Goal: Task Accomplishment & Management: Use online tool/utility

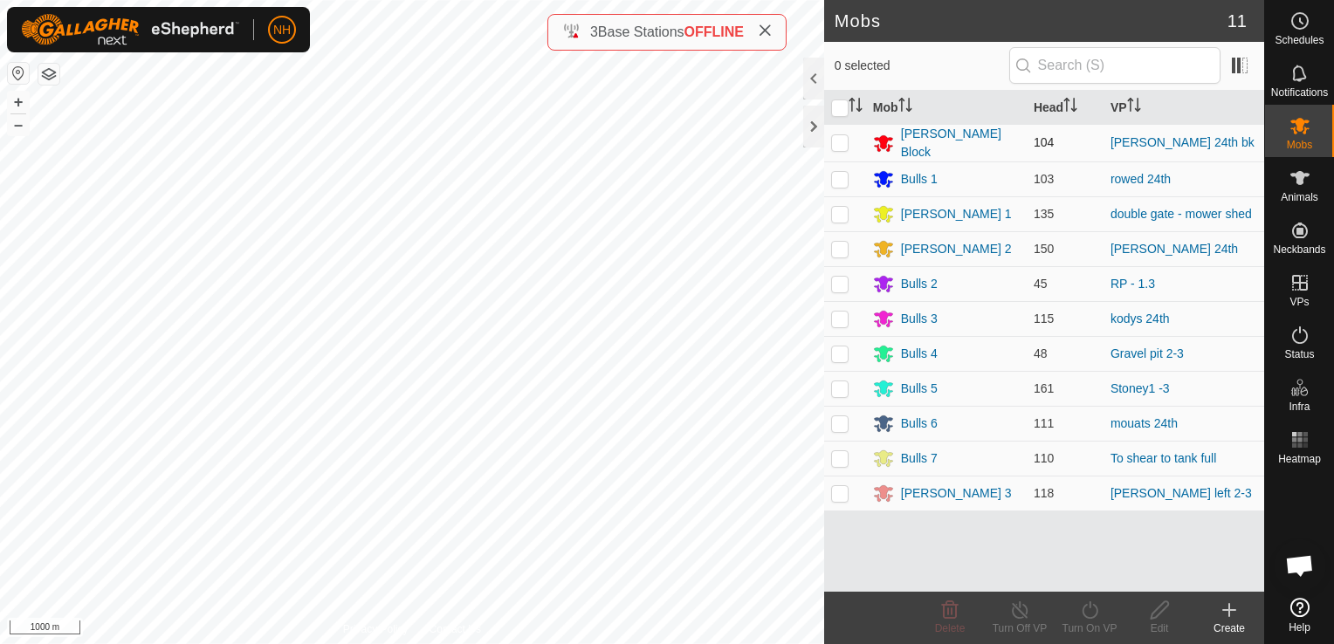
click at [842, 137] on p-checkbox at bounding box center [839, 142] width 17 height 14
checkbox input "true"
click at [1089, 615] on icon at bounding box center [1090, 610] width 22 height 21
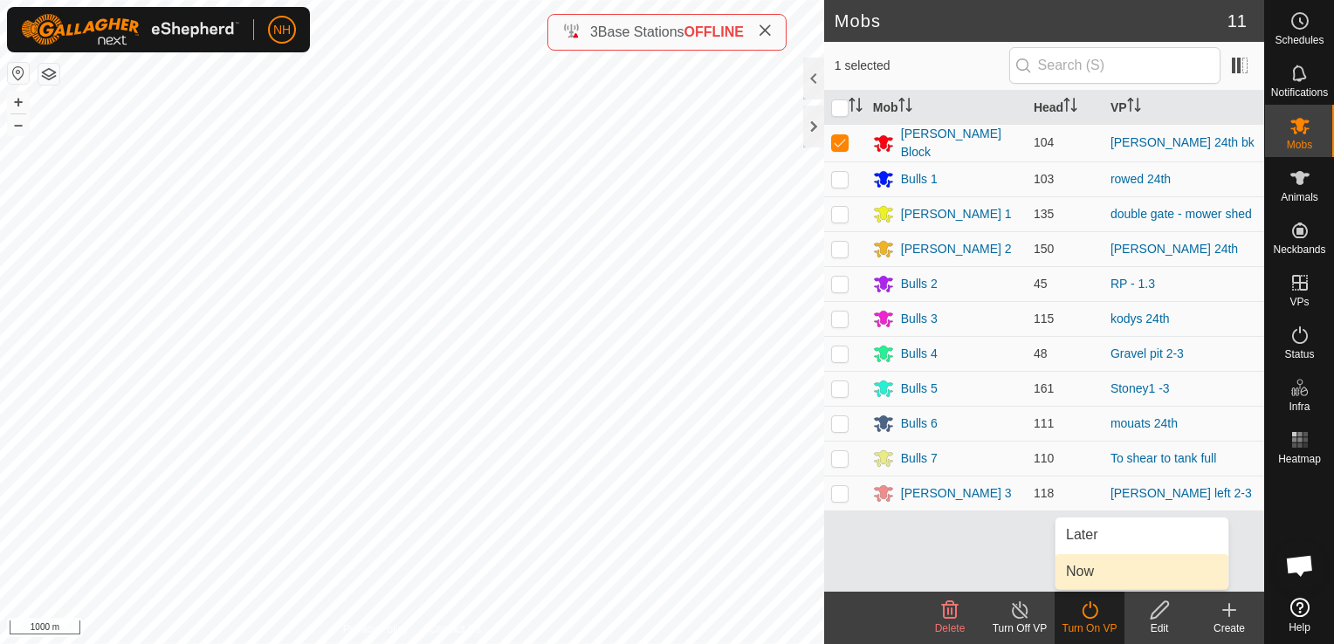
click at [1073, 570] on link "Now" at bounding box center [1142, 571] width 173 height 35
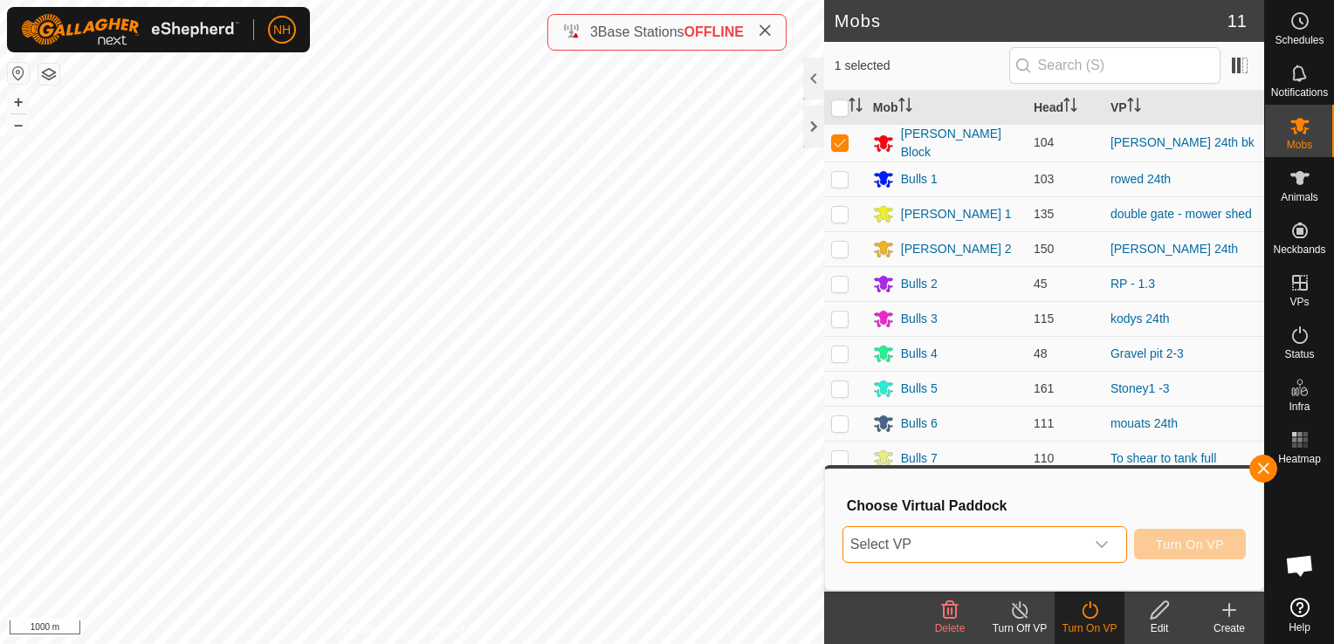
click at [1000, 541] on span "Select VP" at bounding box center [963, 544] width 241 height 35
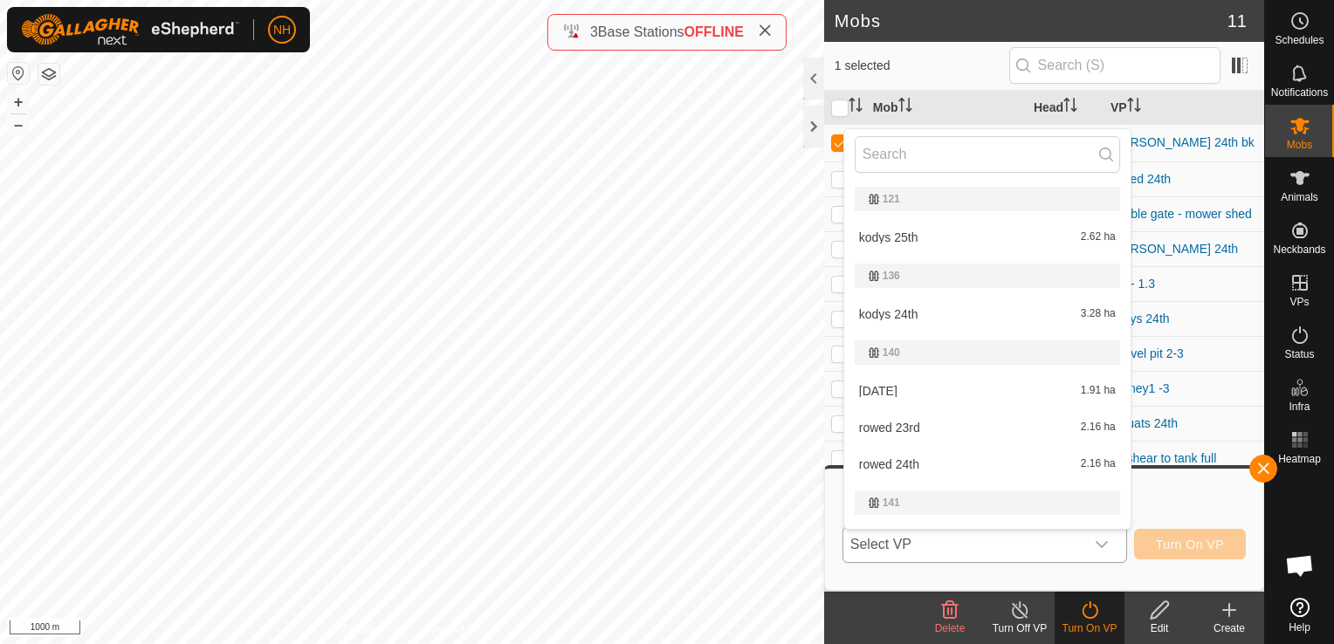
type input "n"
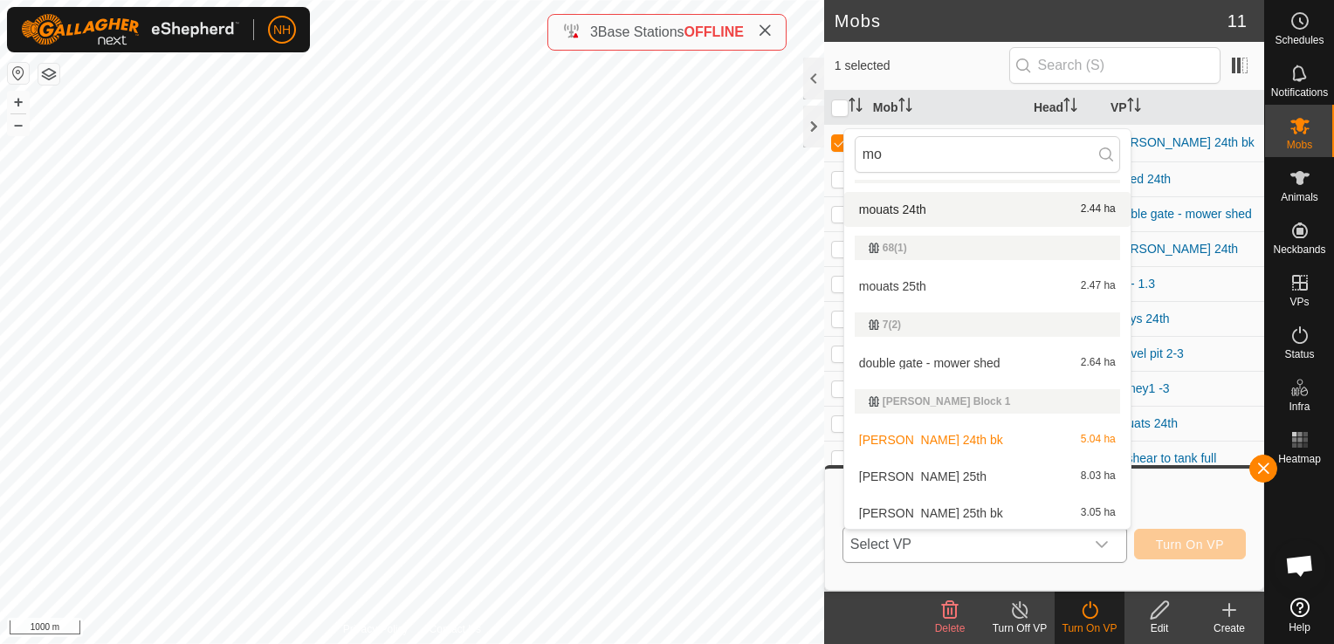
scroll to position [183, 0]
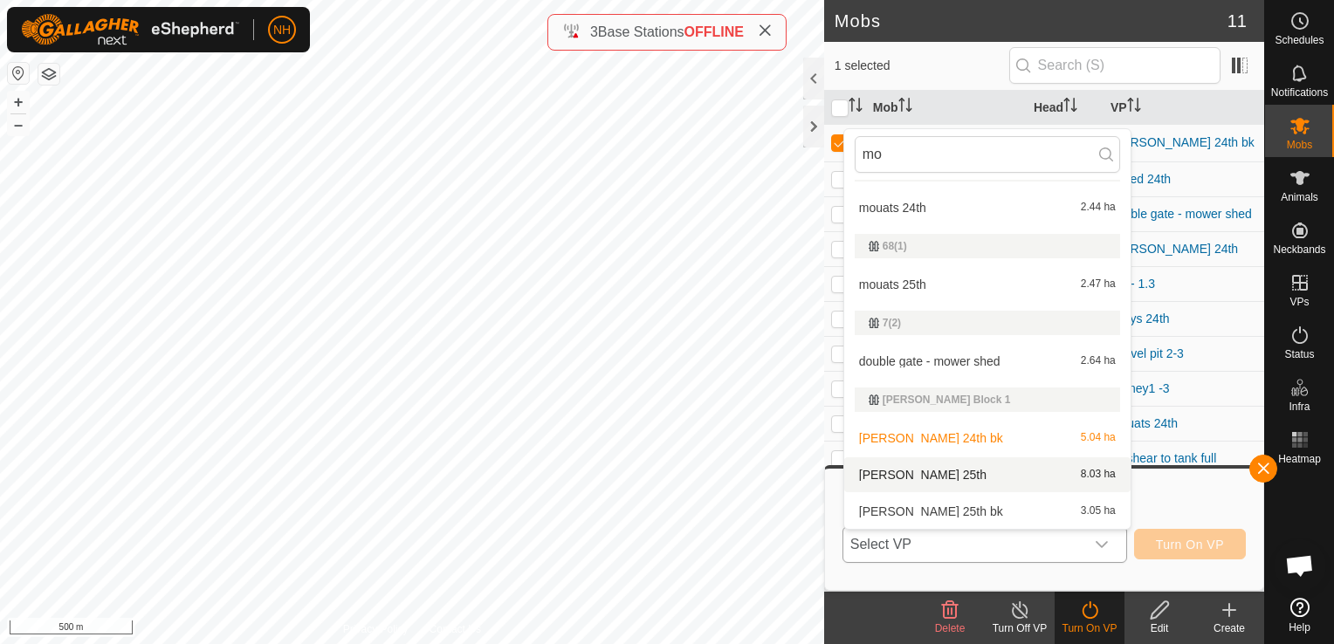
type input "mo"
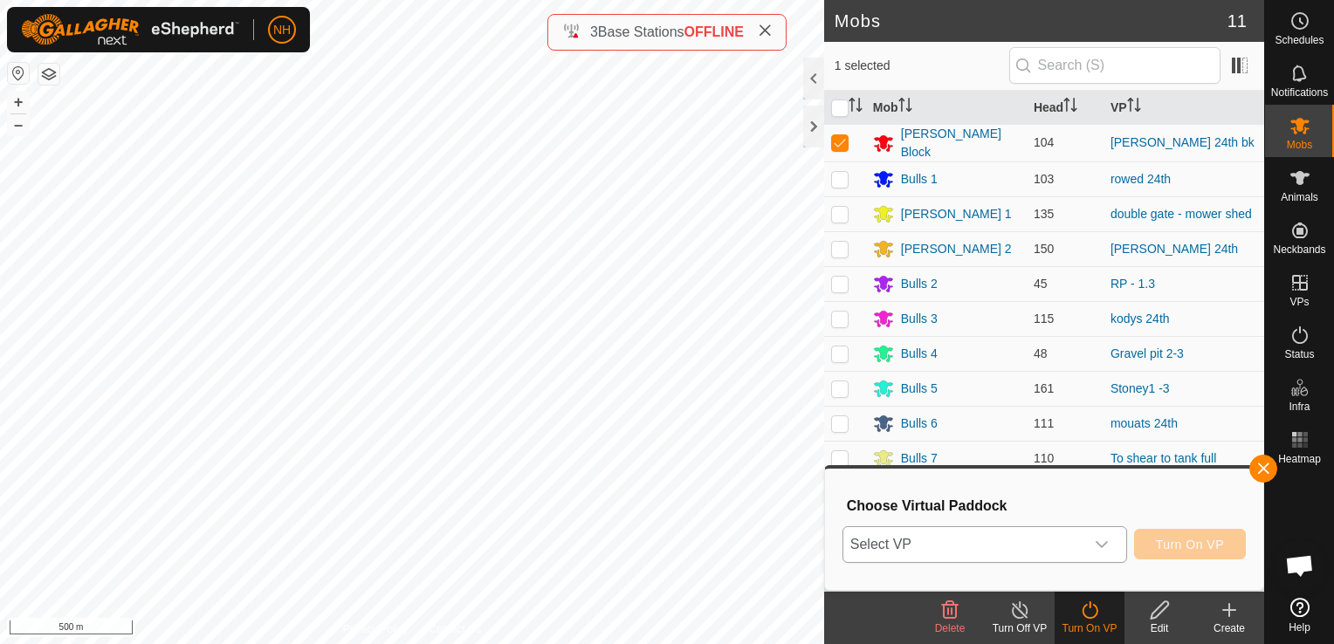
click at [916, 544] on span "Select VP" at bounding box center [963, 544] width 241 height 35
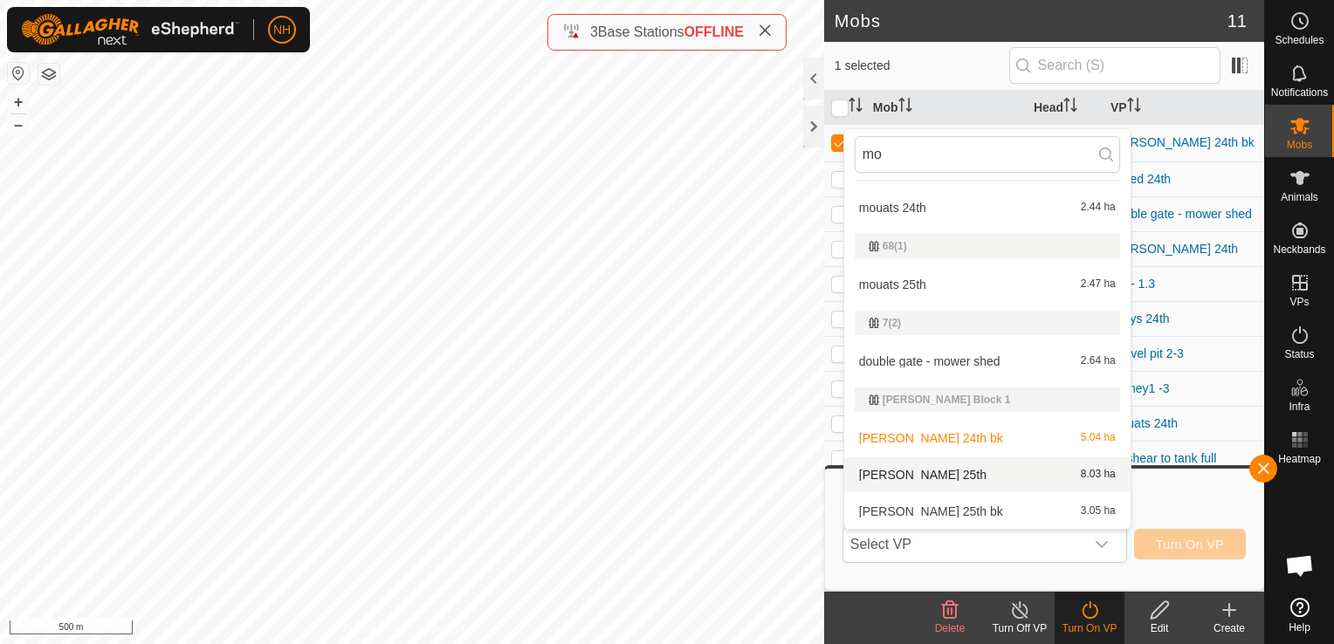
click at [913, 477] on li "[PERSON_NAME] 25th 8.03 ha" at bounding box center [987, 475] width 286 height 35
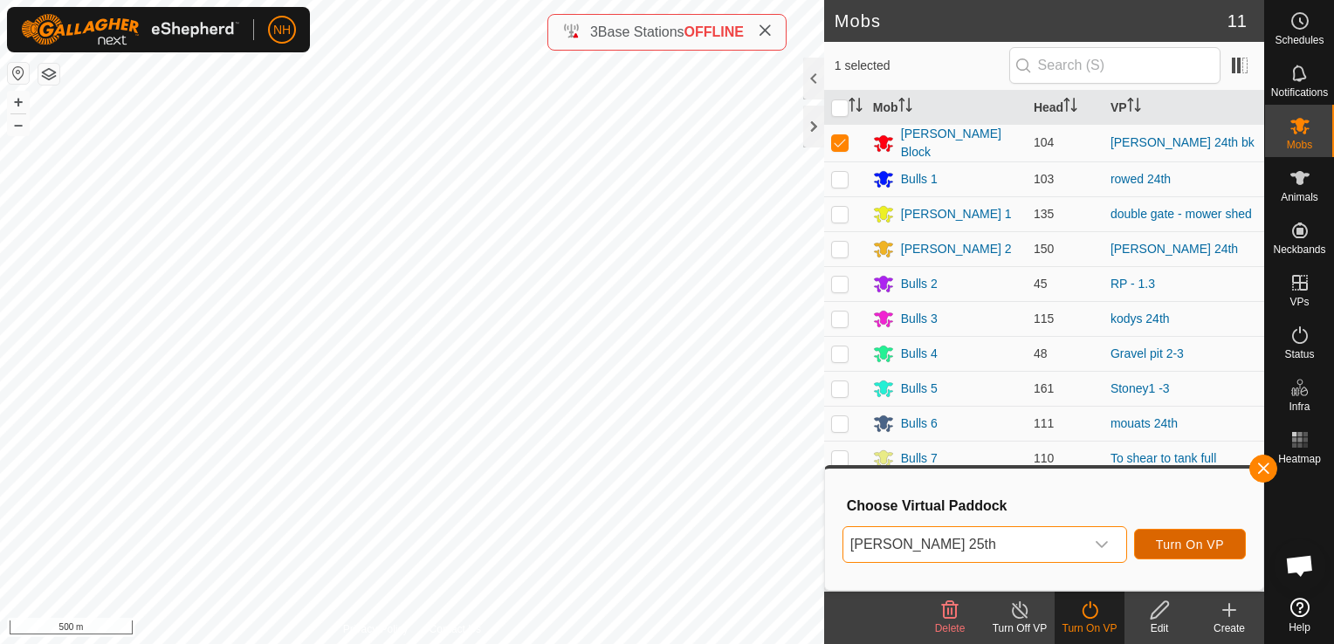
click at [1172, 540] on span "Turn On VP" at bounding box center [1190, 545] width 68 height 14
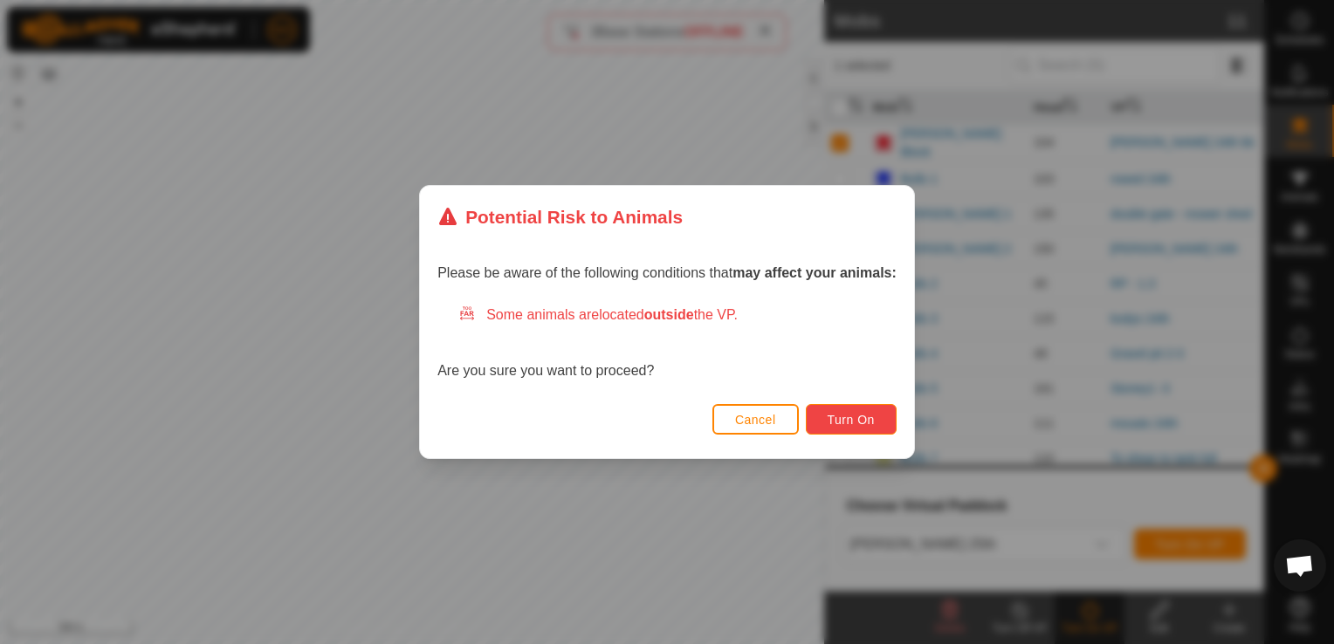
click at [845, 419] on span "Turn On" at bounding box center [851, 420] width 47 height 14
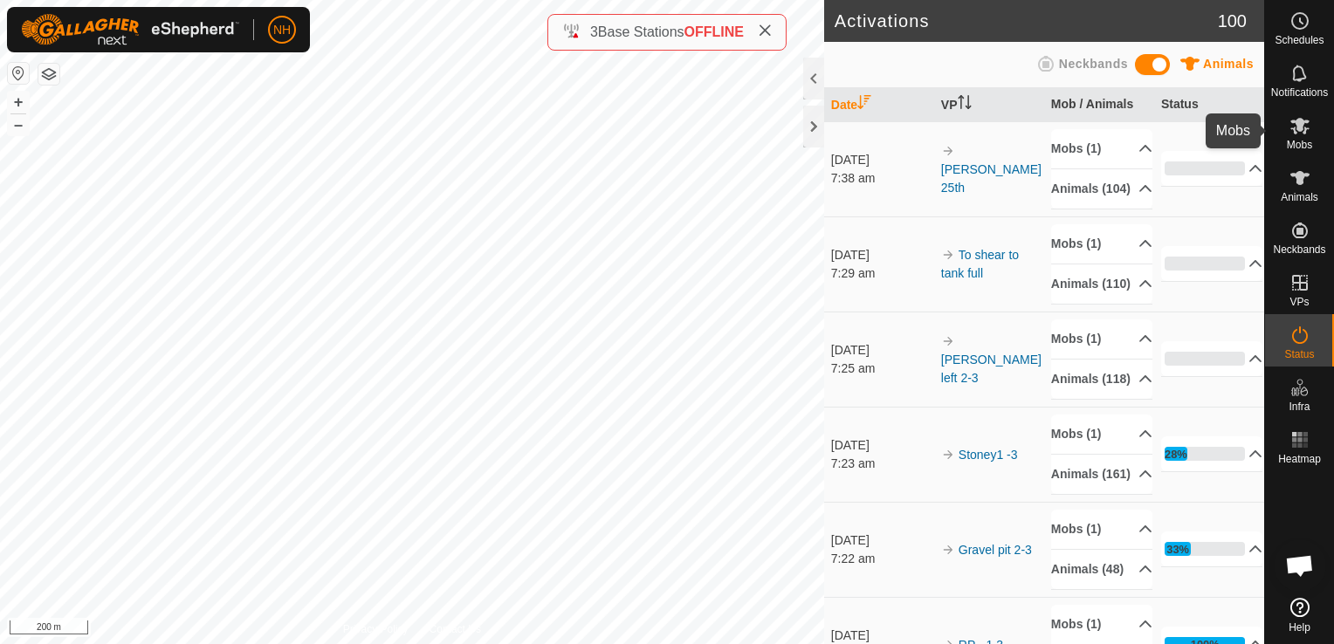
click at [1303, 141] on span "Mobs" at bounding box center [1299, 145] width 25 height 10
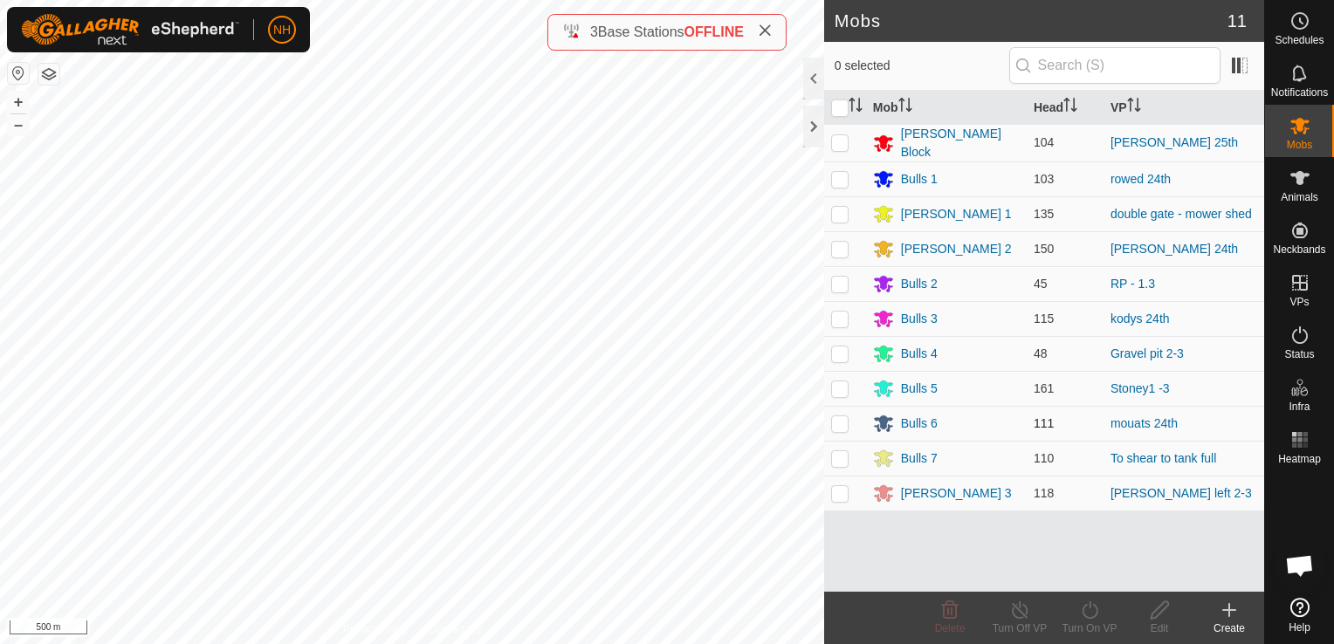
click at [836, 417] on p-checkbox at bounding box center [839, 423] width 17 height 14
checkbox input "true"
click at [1086, 612] on icon at bounding box center [1090, 610] width 22 height 21
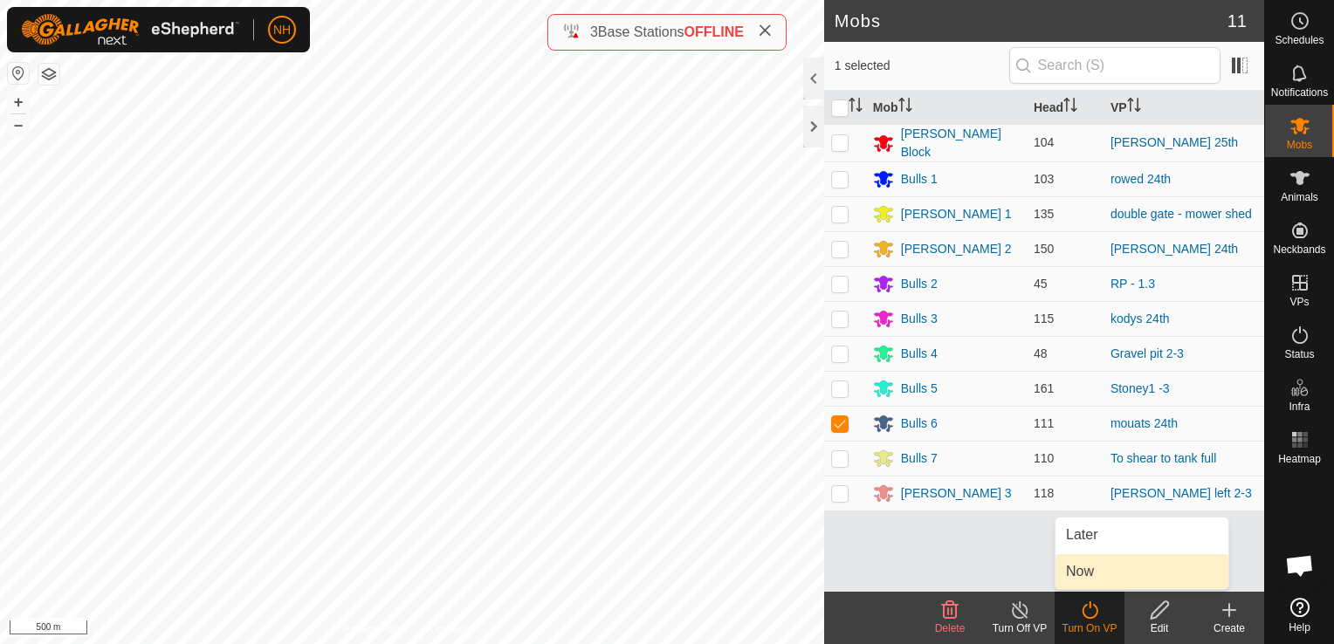
click at [1086, 570] on link "Now" at bounding box center [1142, 571] width 173 height 35
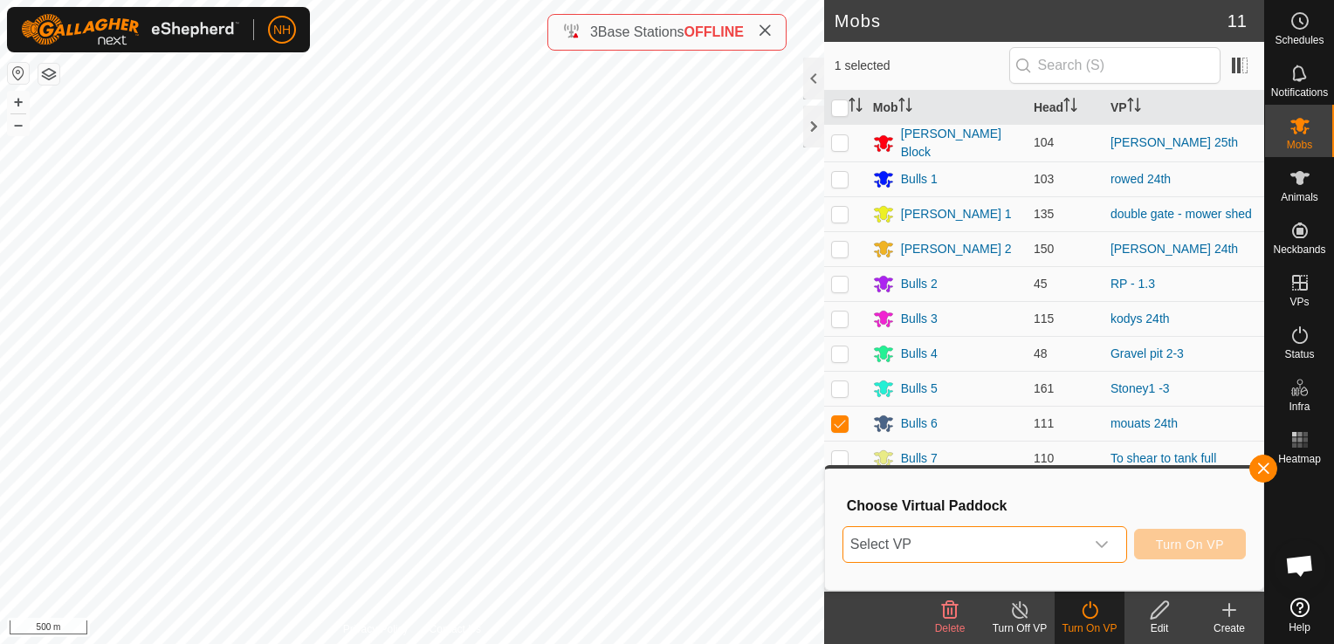
click at [995, 542] on span "Select VP" at bounding box center [963, 544] width 241 height 35
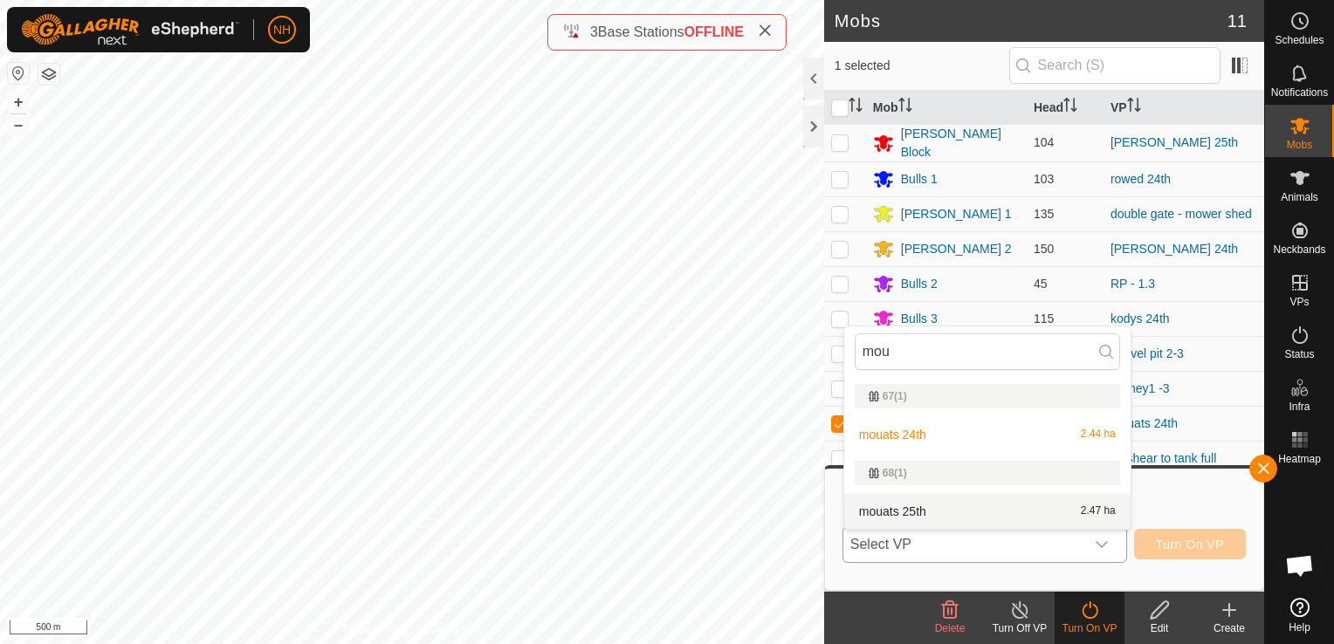
type input "mou"
click at [941, 515] on li "mouats 25th 2.47 ha" at bounding box center [987, 511] width 286 height 35
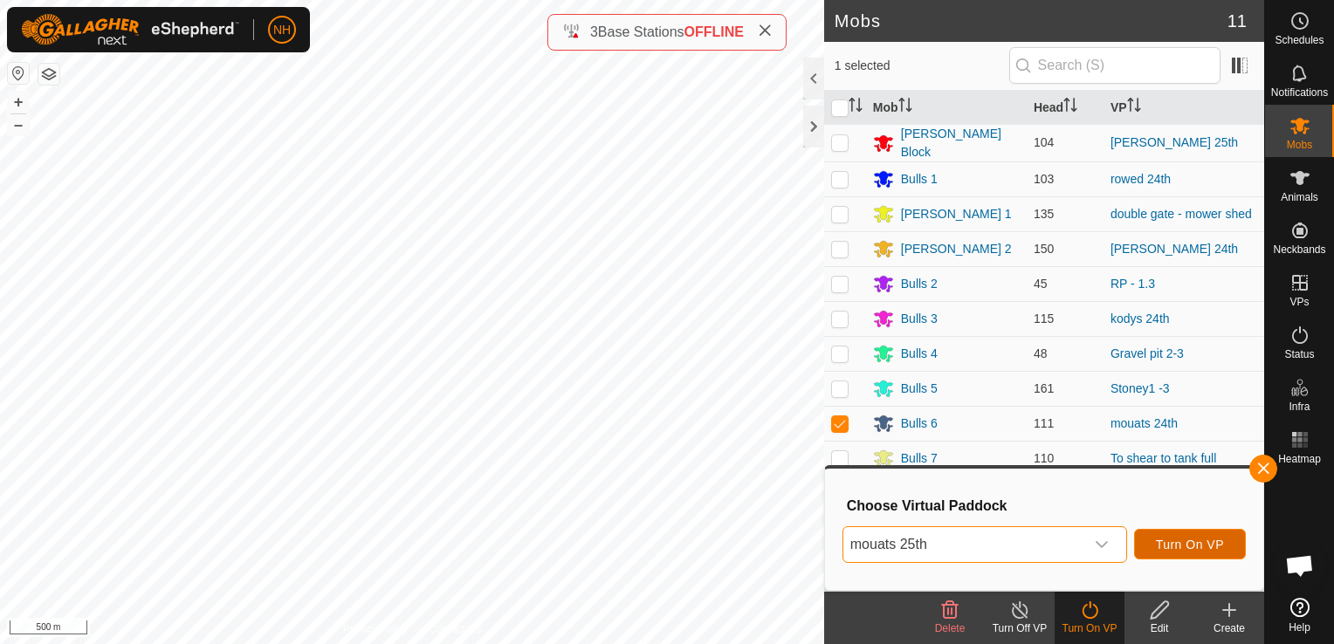
click at [1187, 543] on span "Turn On VP" at bounding box center [1190, 545] width 68 height 14
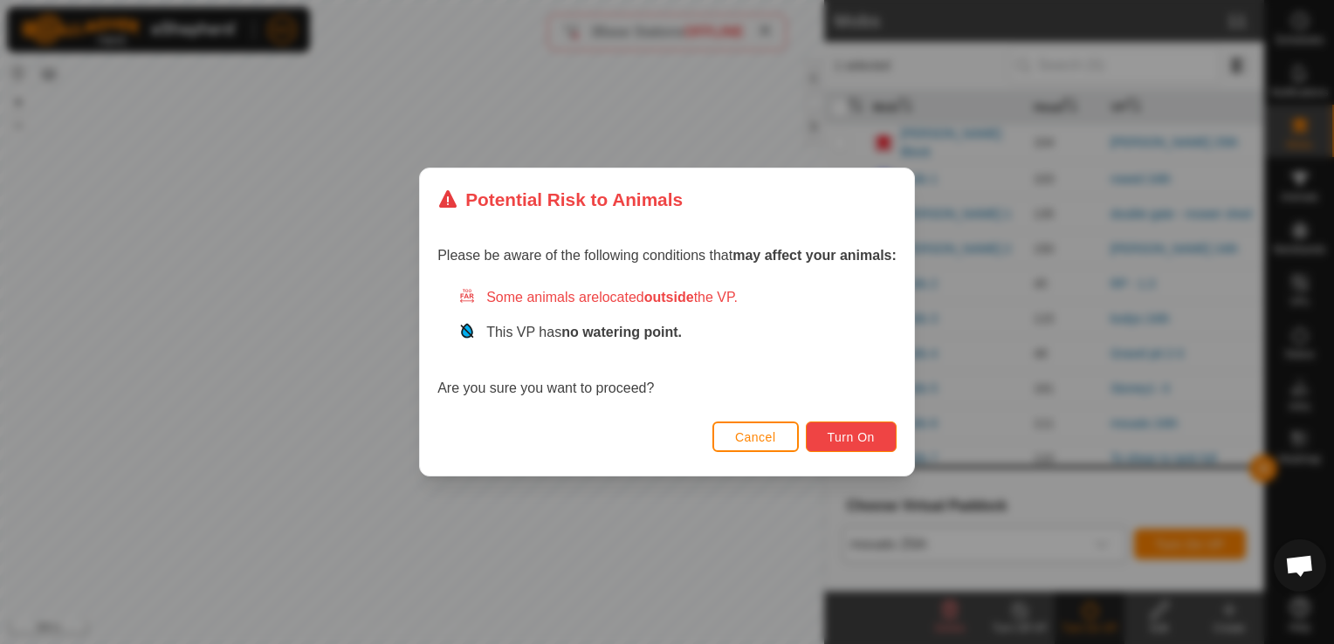
click at [864, 438] on span "Turn On" at bounding box center [851, 437] width 47 height 14
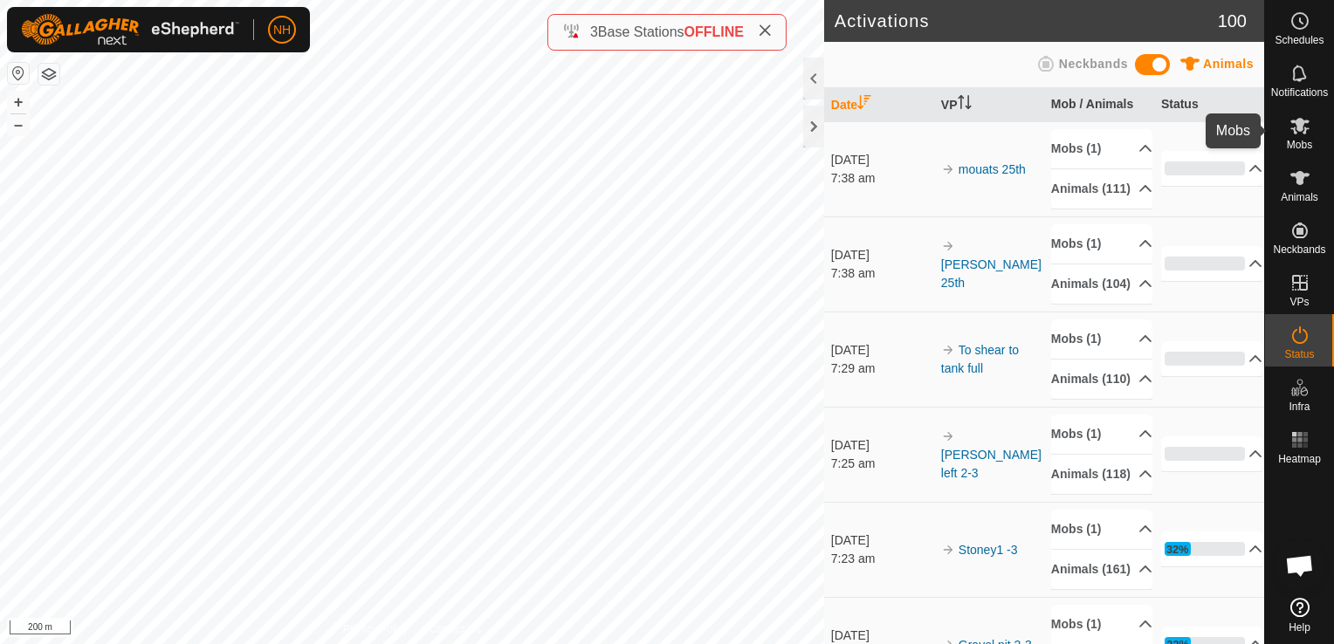
click at [1296, 132] on icon at bounding box center [1299, 126] width 19 height 17
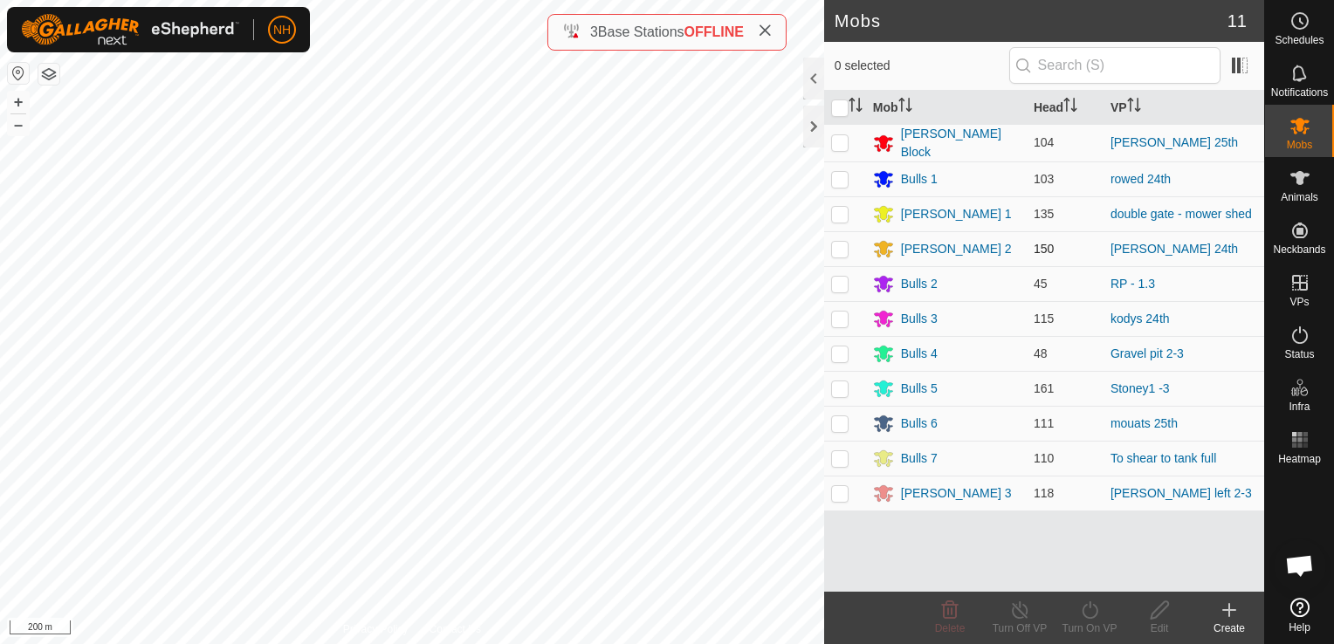
click at [841, 244] on p-checkbox at bounding box center [839, 249] width 17 height 14
checkbox input "true"
click at [1093, 615] on icon at bounding box center [1090, 610] width 22 height 21
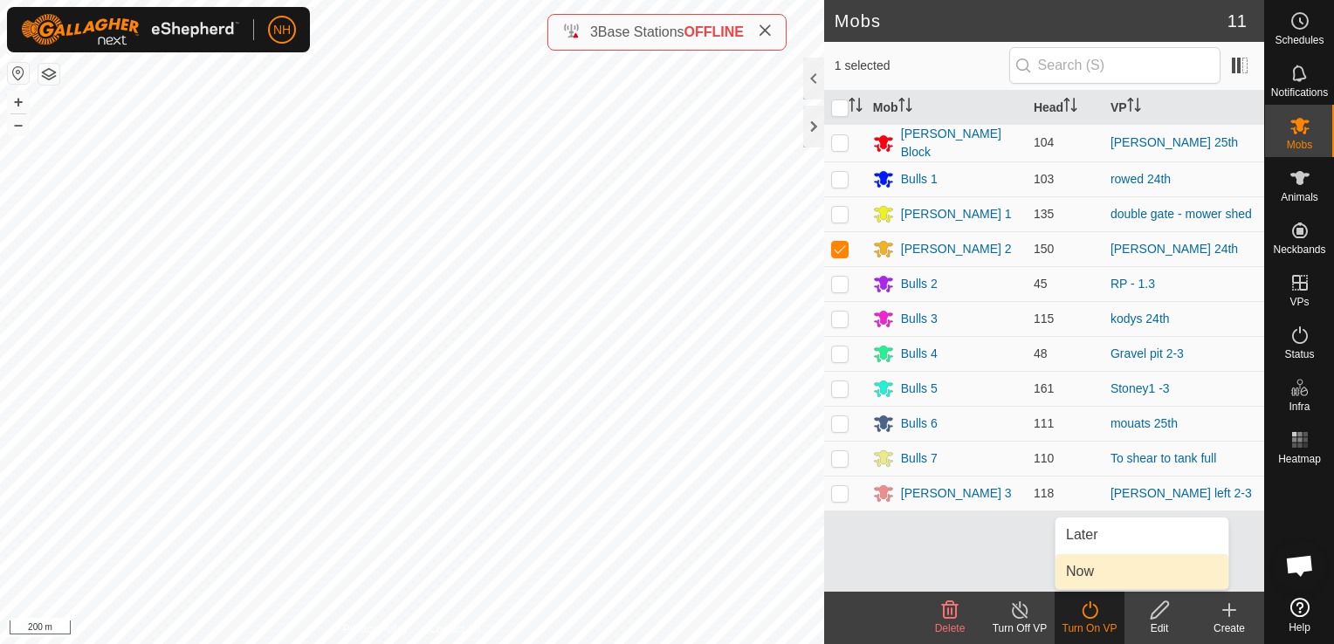
click at [1091, 571] on link "Now" at bounding box center [1142, 571] width 173 height 35
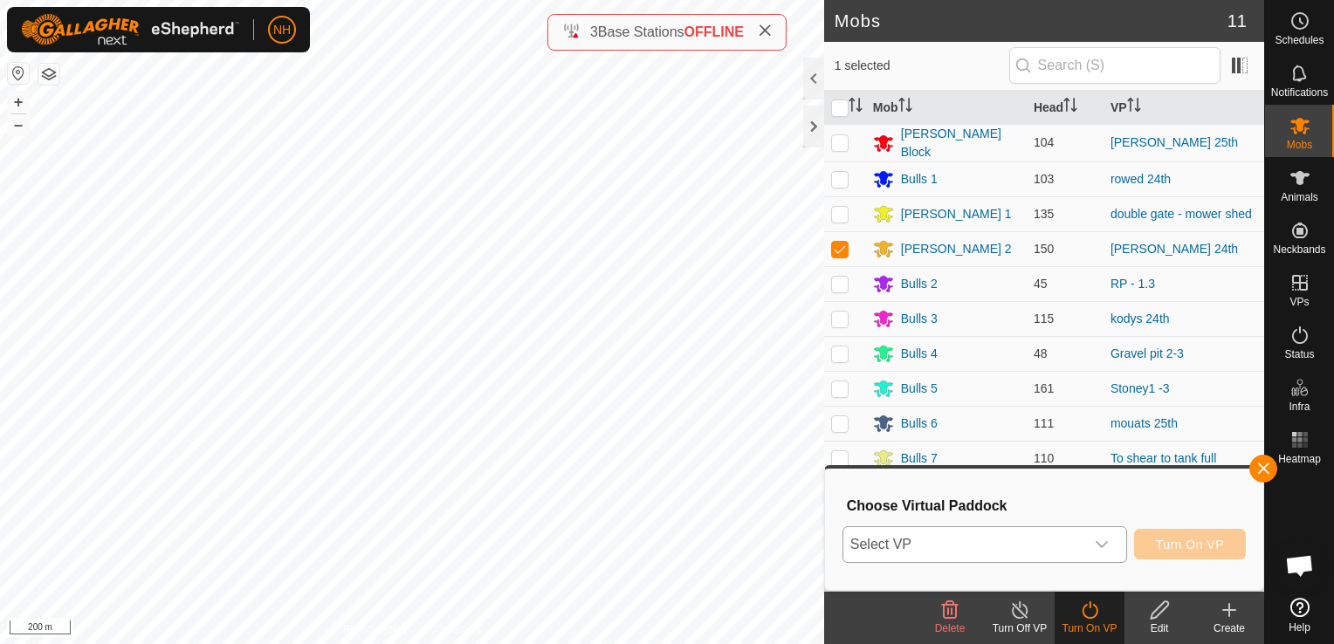
click at [944, 545] on span "Select VP" at bounding box center [963, 544] width 241 height 35
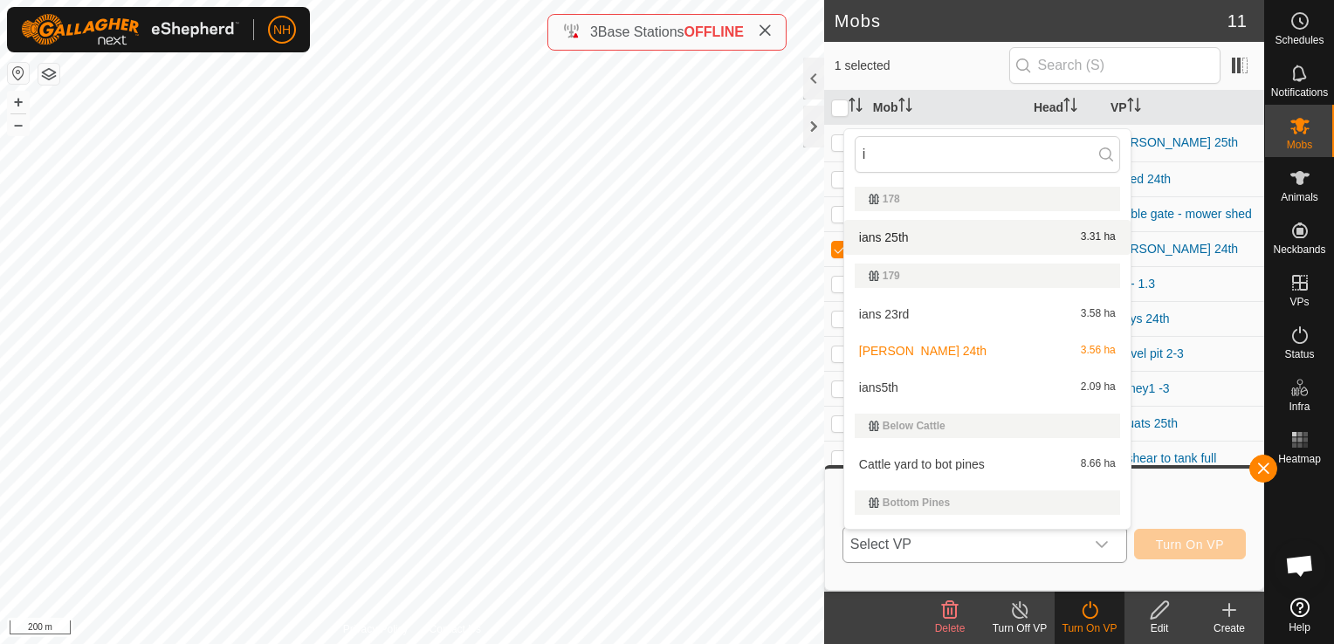
type input "i"
click at [929, 239] on li "ians 25th 3.31 ha" at bounding box center [987, 237] width 286 height 35
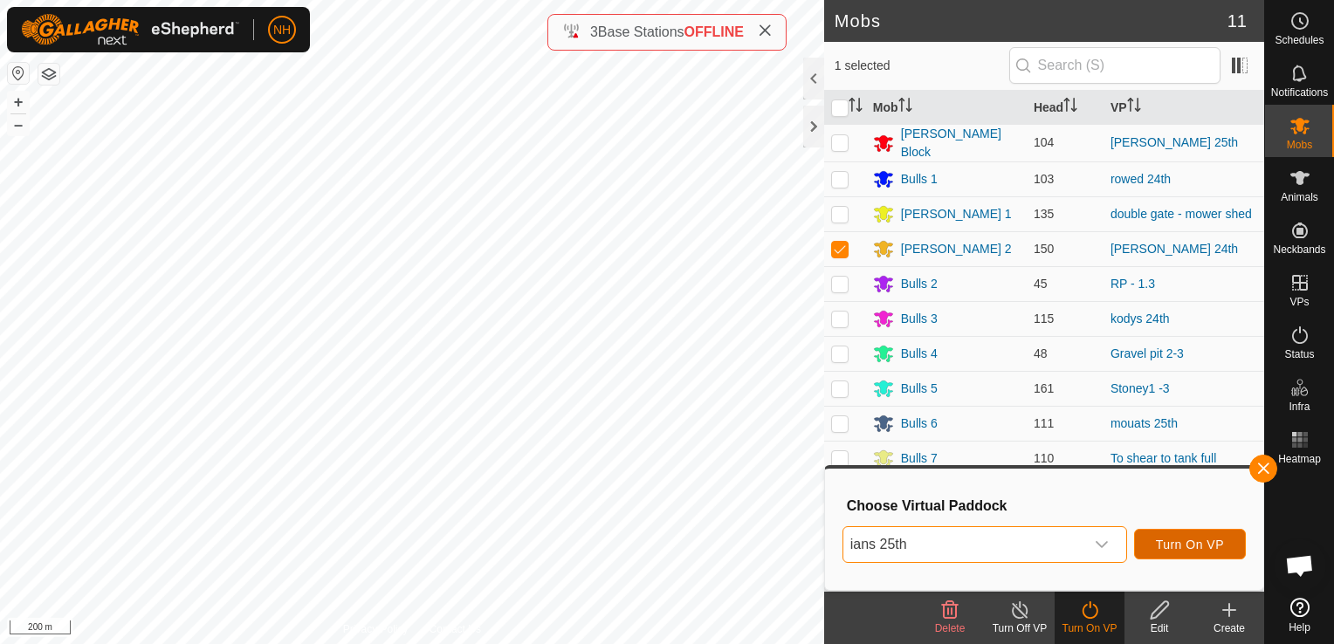
click at [1198, 540] on span "Turn On VP" at bounding box center [1190, 545] width 68 height 14
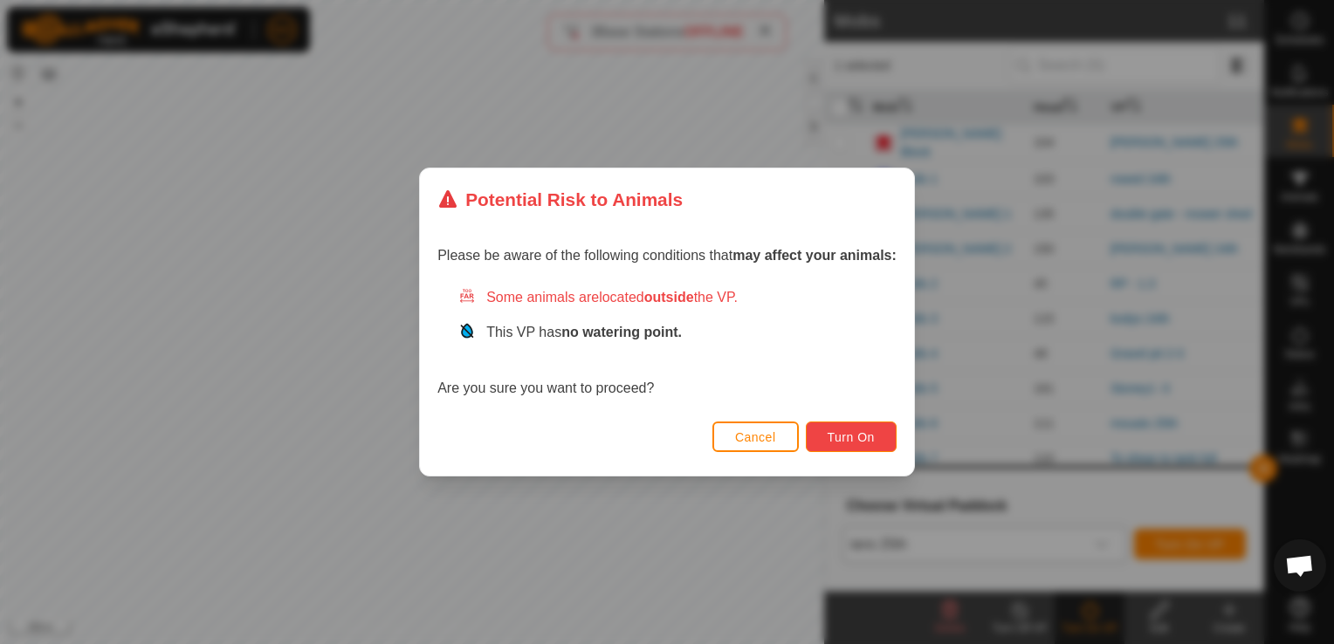
click at [866, 436] on span "Turn On" at bounding box center [851, 437] width 47 height 14
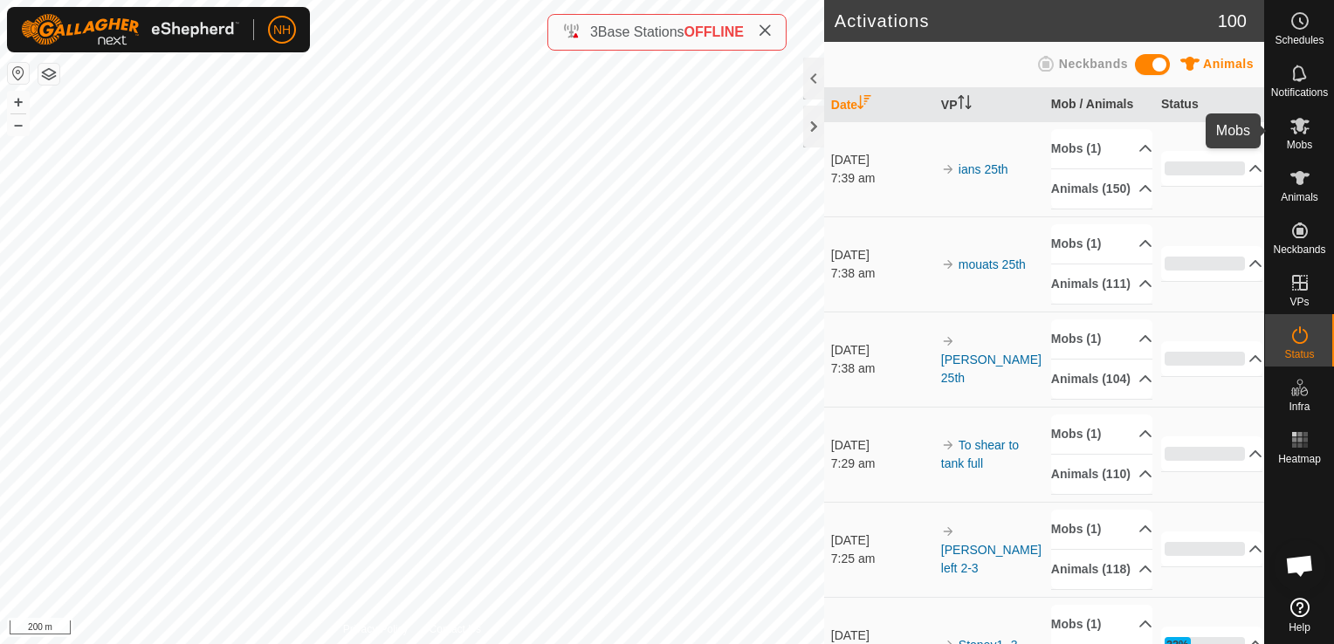
click at [1299, 134] on icon at bounding box center [1300, 125] width 21 height 21
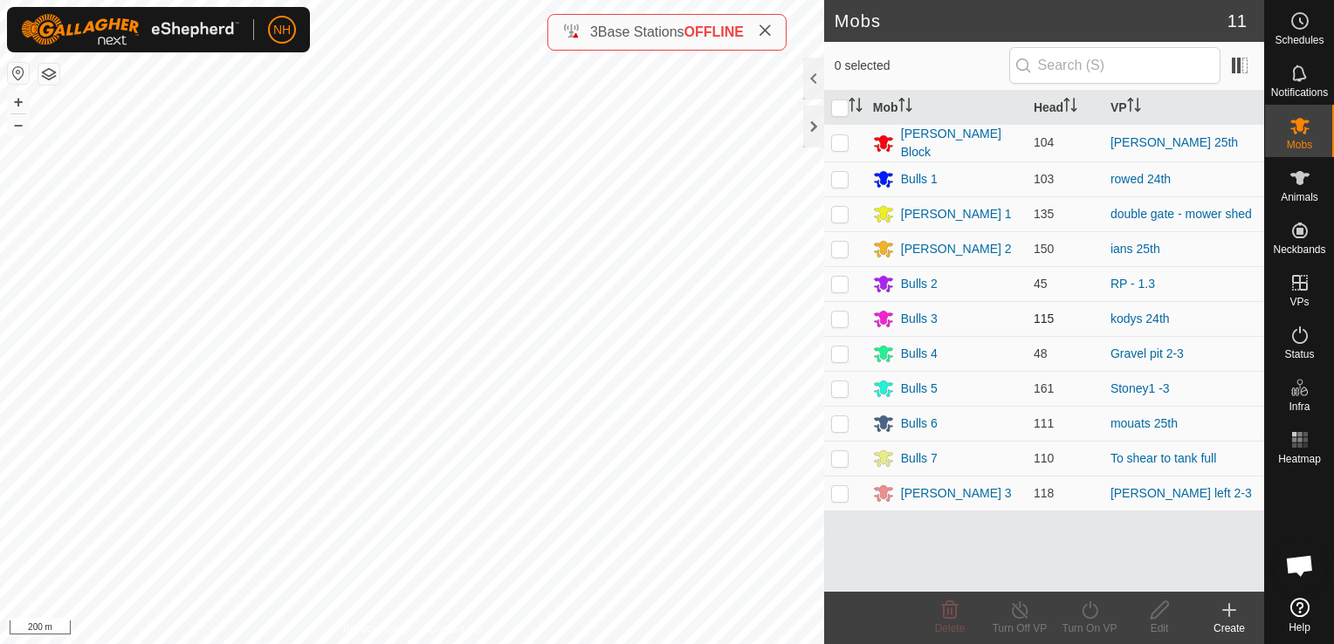
click at [841, 317] on p-checkbox at bounding box center [839, 319] width 17 height 14
checkbox input "true"
click at [1092, 613] on icon at bounding box center [1090, 610] width 22 height 21
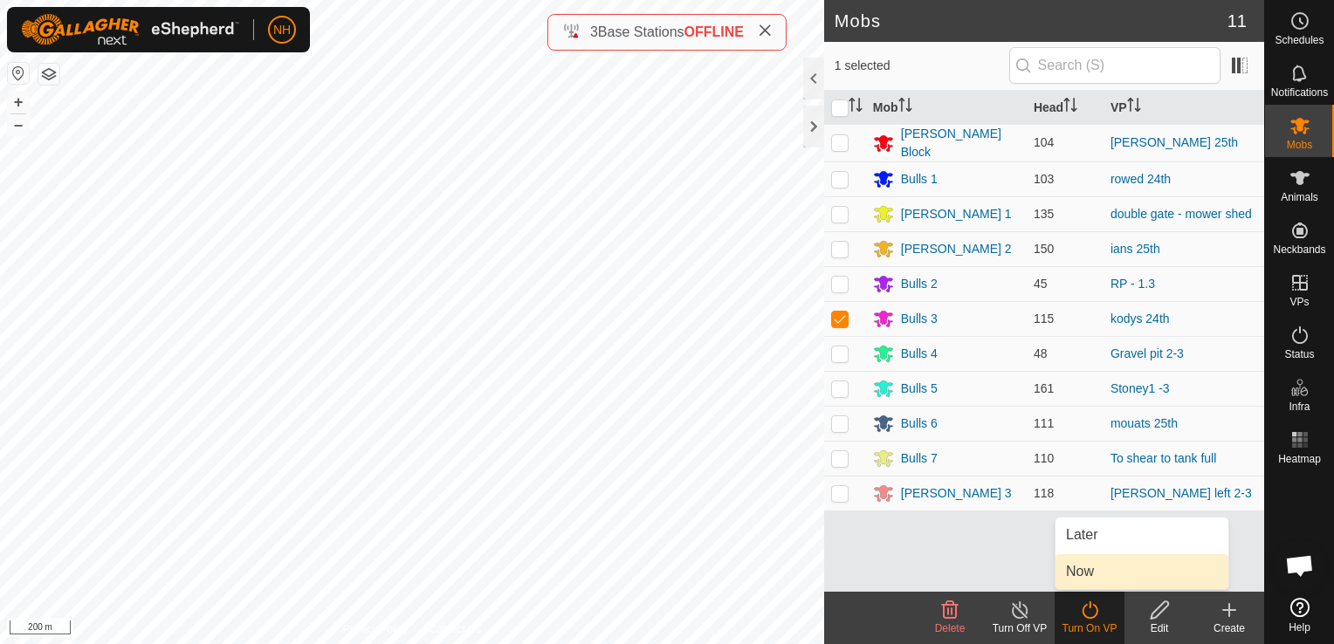
click at [1075, 565] on link "Now" at bounding box center [1142, 571] width 173 height 35
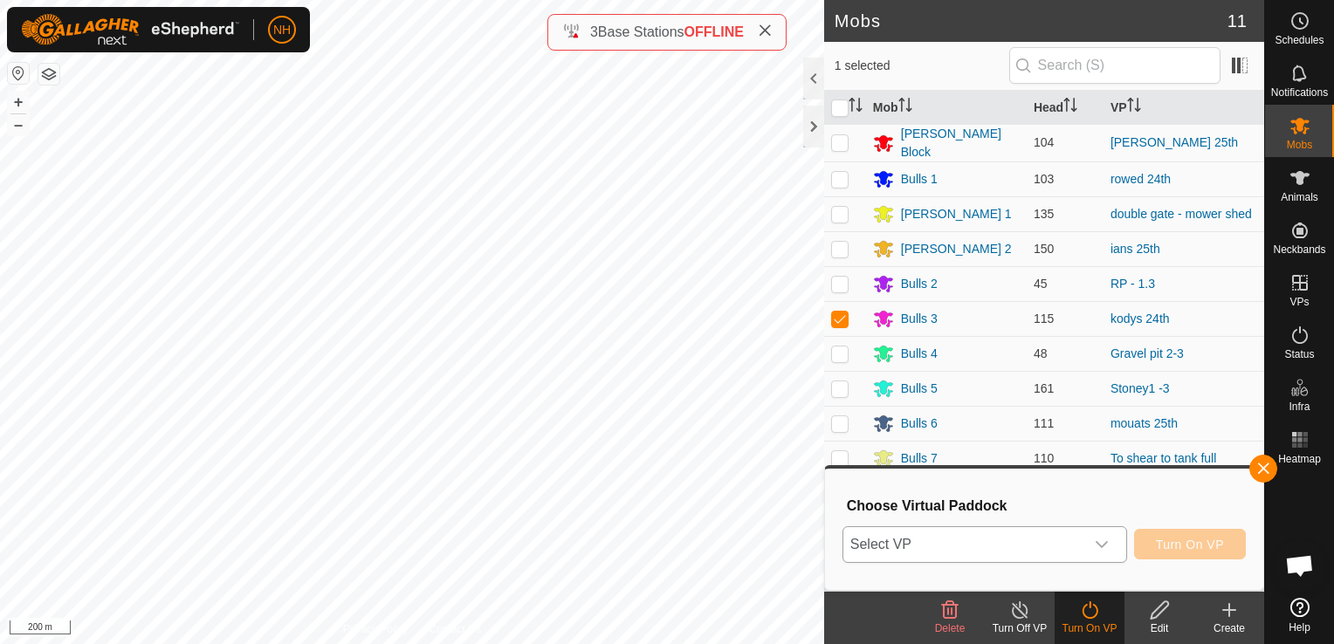
click at [1065, 540] on span "Select VP" at bounding box center [963, 544] width 241 height 35
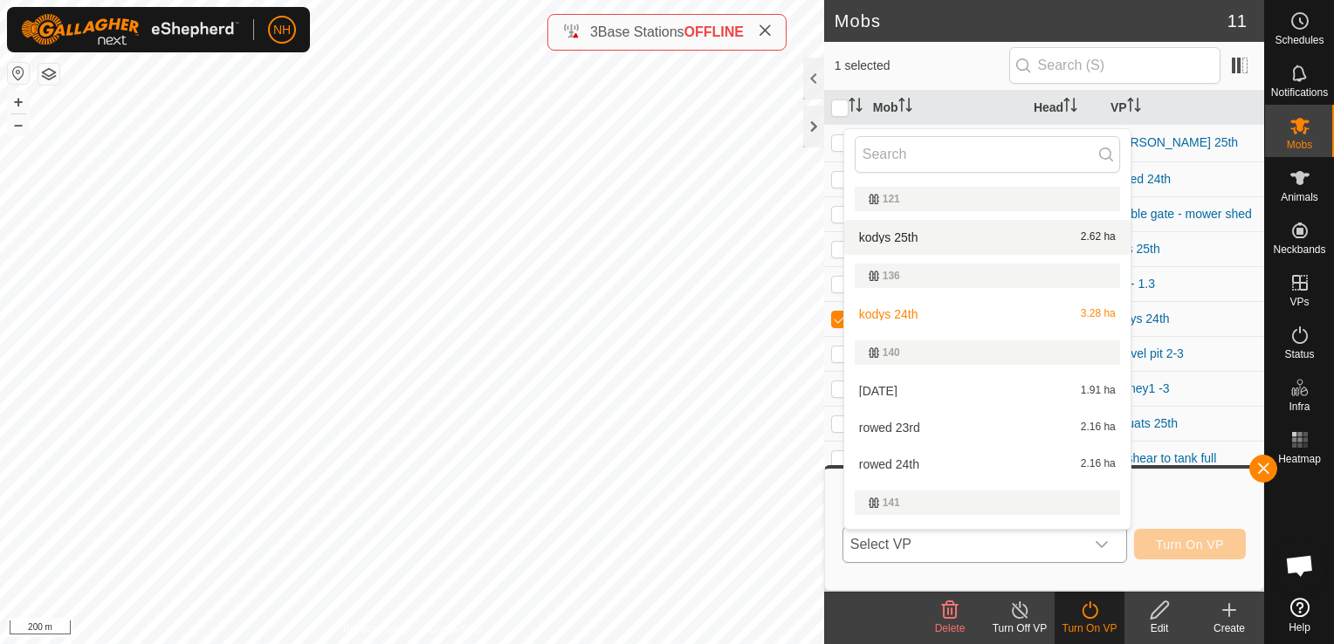
click at [953, 244] on li "kodys 25th 2.62 ha" at bounding box center [987, 237] width 286 height 35
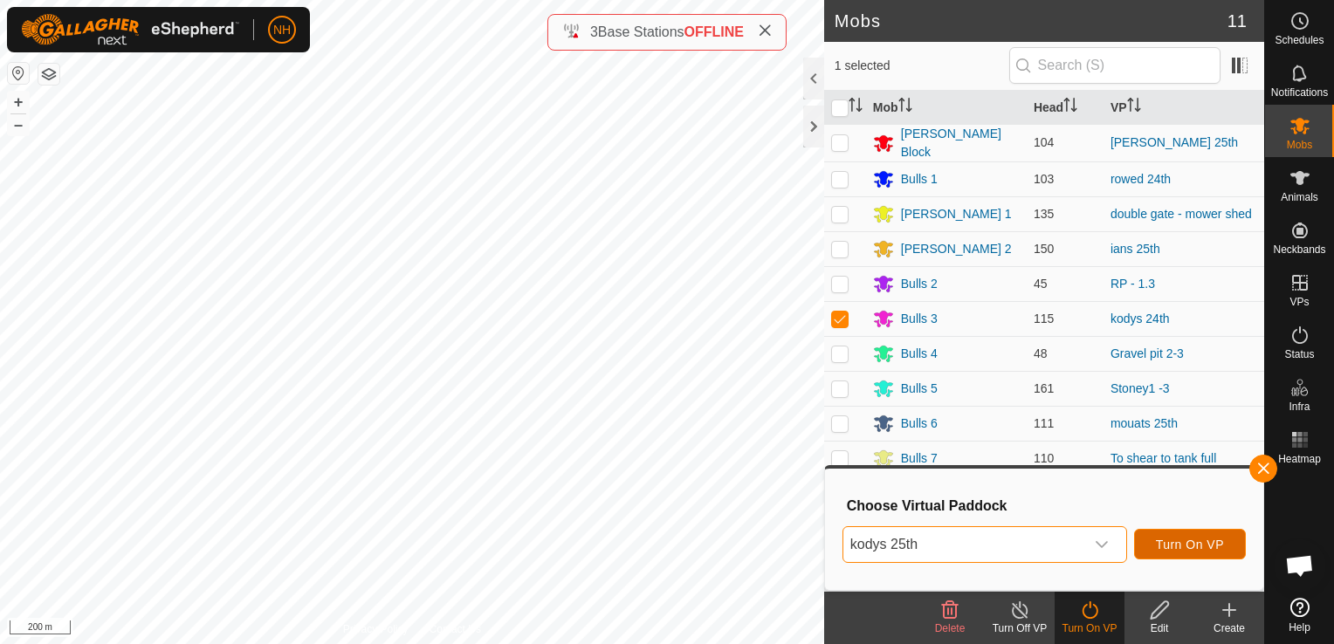
click at [1200, 540] on span "Turn On VP" at bounding box center [1190, 545] width 68 height 14
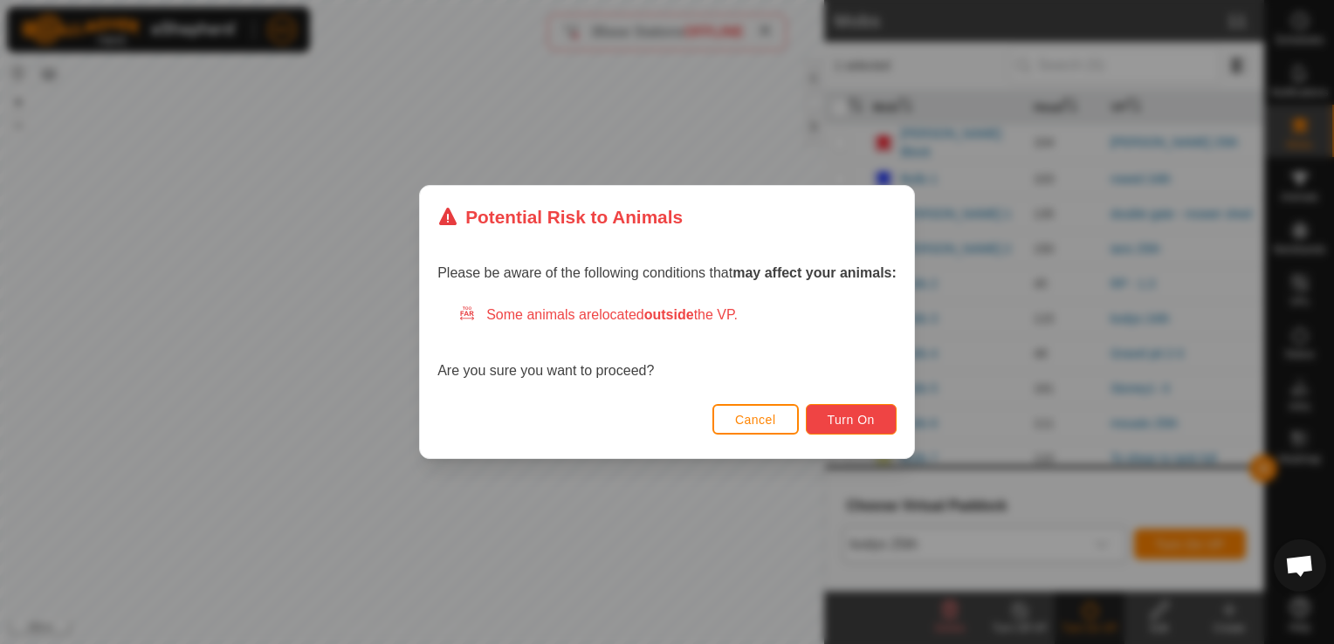
click at [829, 423] on span "Turn On" at bounding box center [851, 420] width 47 height 14
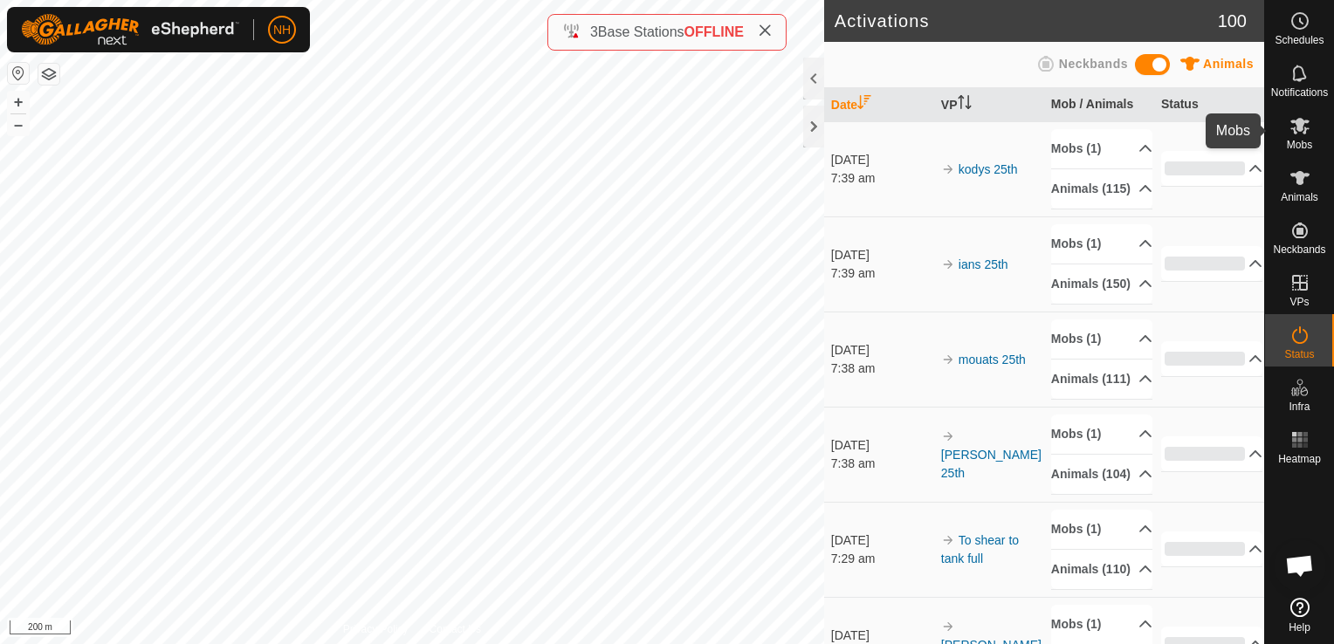
click at [1303, 123] on icon at bounding box center [1299, 126] width 19 height 17
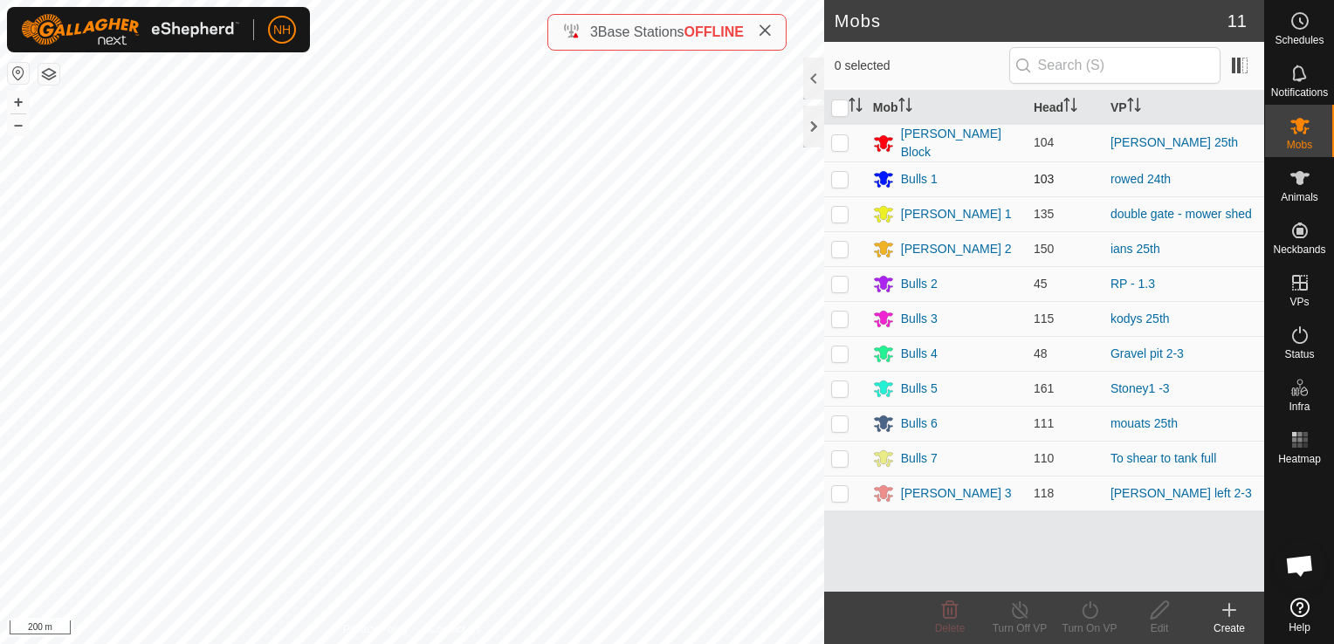
click at [845, 176] on p-checkbox at bounding box center [839, 179] width 17 height 14
checkbox input "true"
click at [1093, 629] on div "Turn On VP" at bounding box center [1090, 629] width 70 height 16
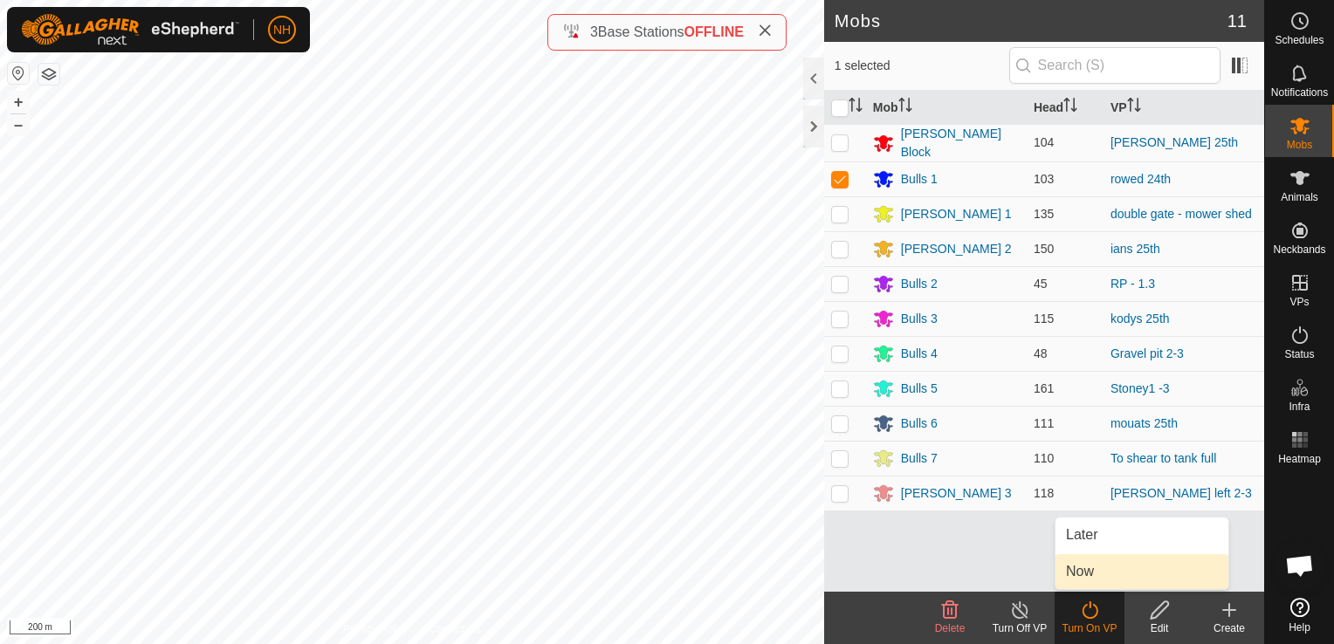
click at [1077, 564] on link "Now" at bounding box center [1142, 571] width 173 height 35
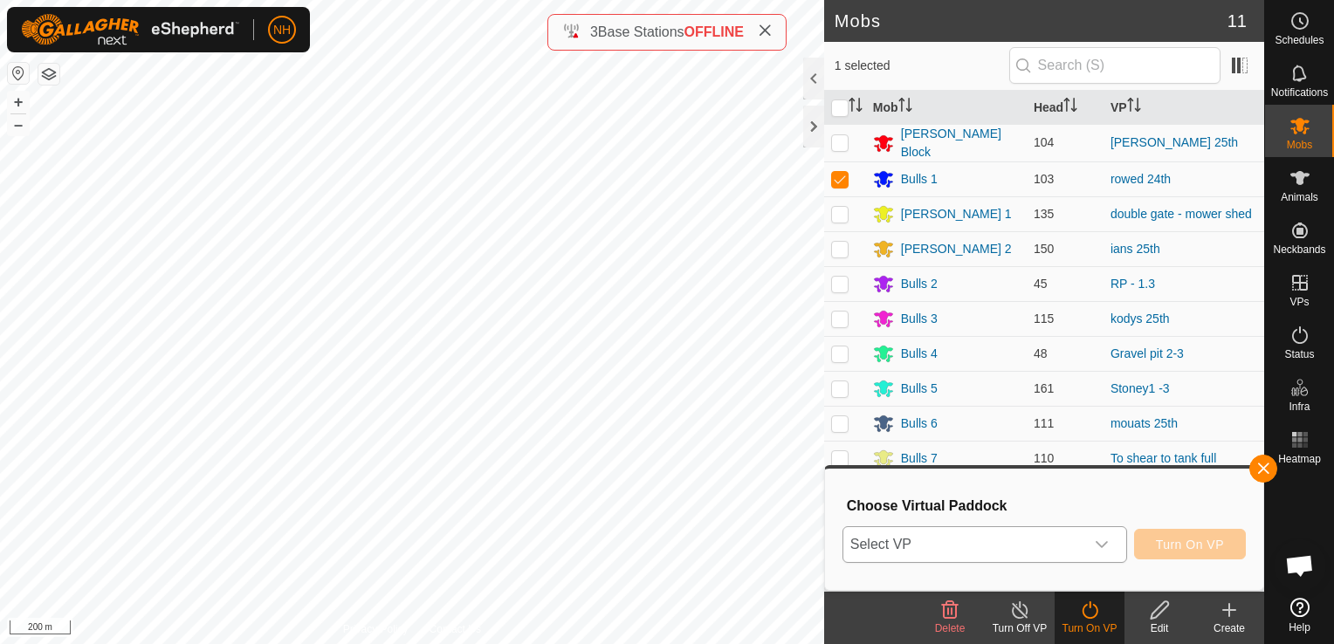
click at [1041, 547] on span "Select VP" at bounding box center [963, 544] width 241 height 35
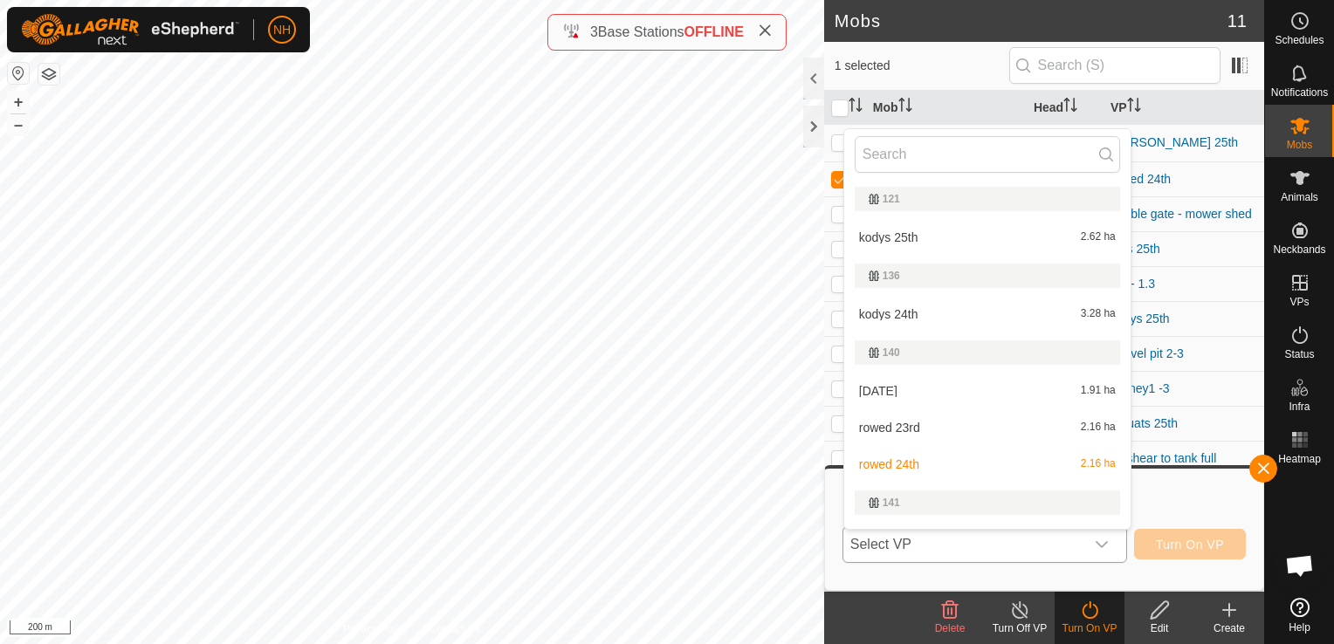
type input "r"
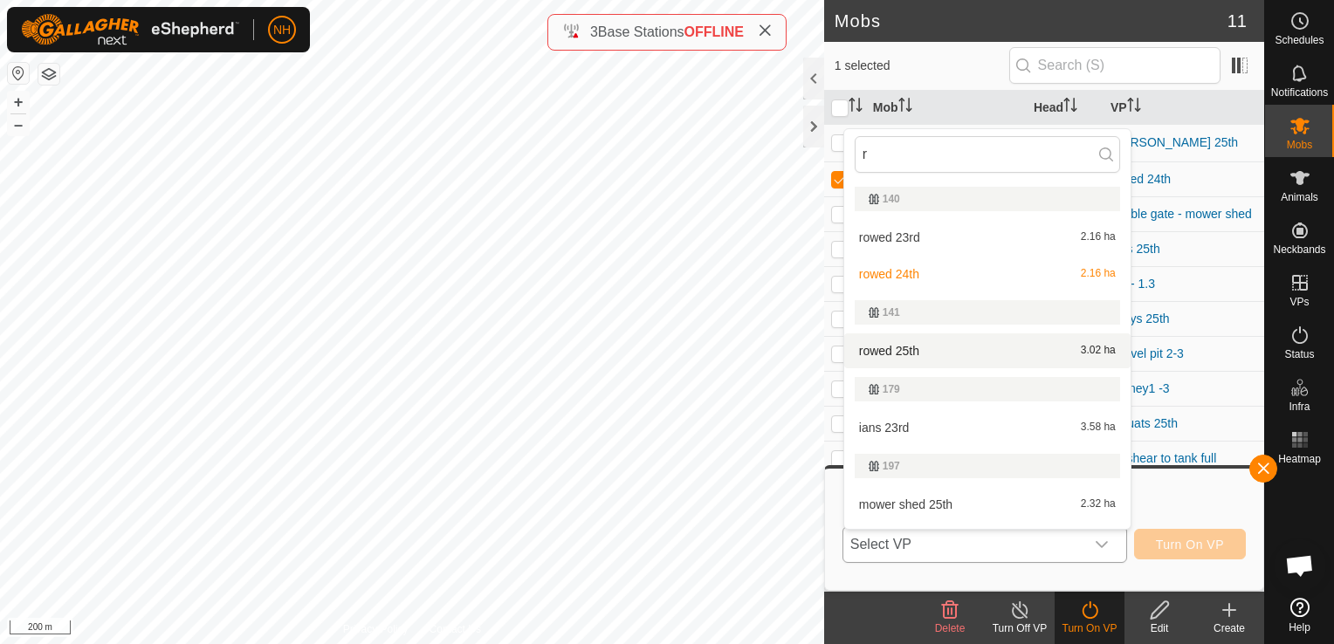
click at [926, 348] on div "rowed 25th 3.02 ha" at bounding box center [987, 351] width 265 height 21
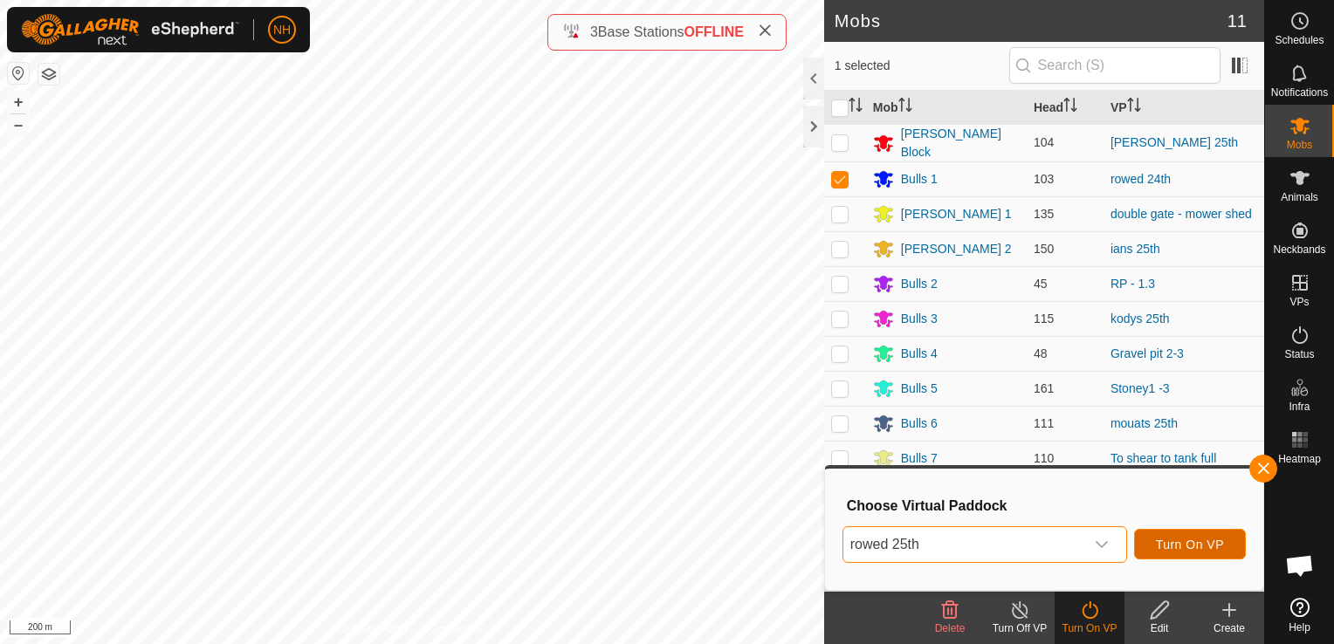
click at [1194, 552] on button "Turn On VP" at bounding box center [1190, 544] width 112 height 31
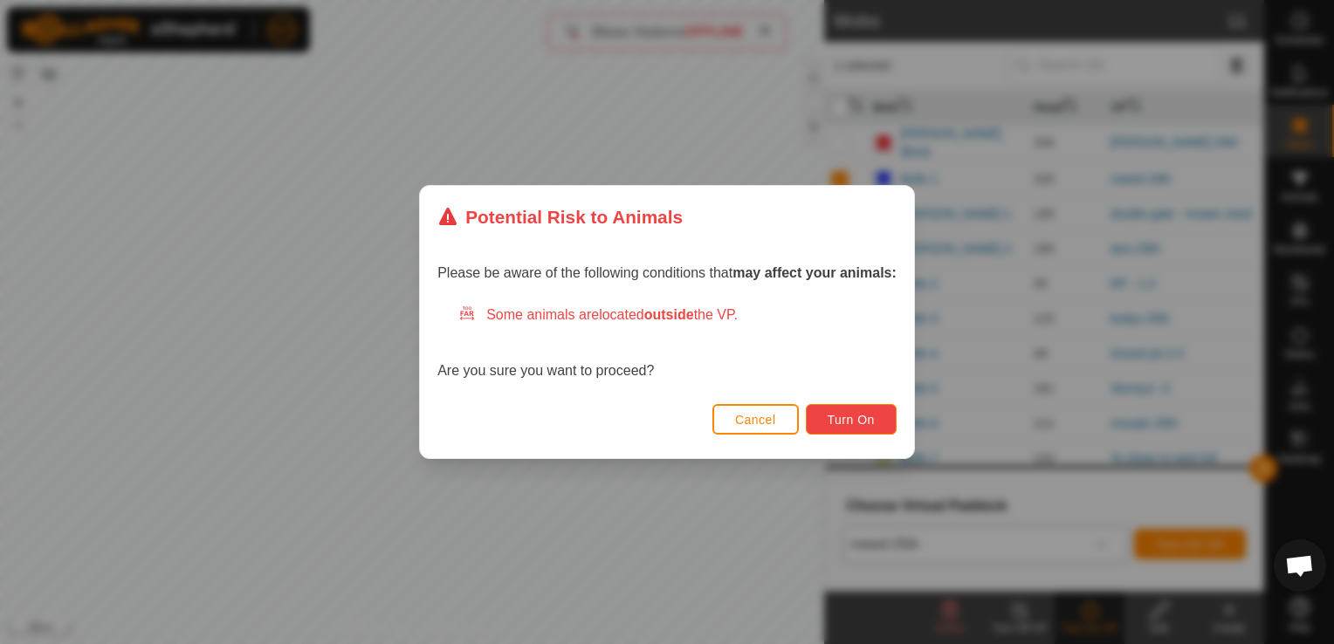
click at [857, 421] on span "Turn On" at bounding box center [851, 420] width 47 height 14
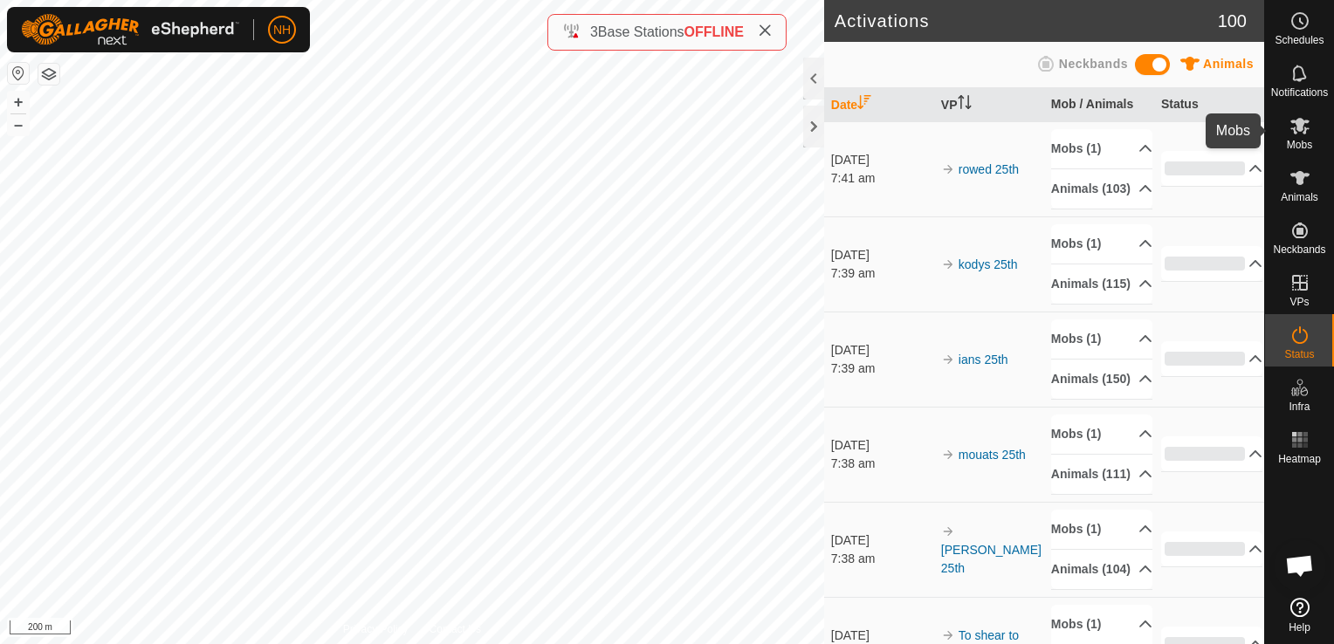
click at [1299, 124] on icon at bounding box center [1299, 126] width 19 height 17
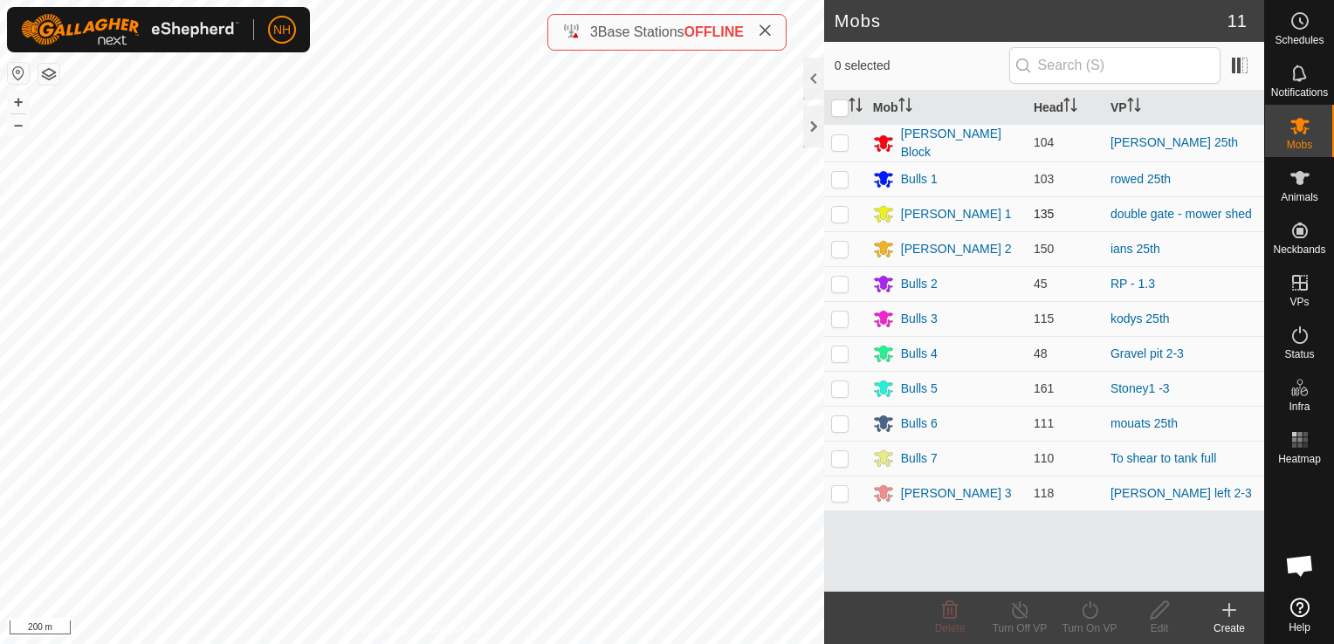
click at [842, 211] on p-checkbox at bounding box center [839, 214] width 17 height 14
checkbox input "true"
click at [1085, 608] on icon at bounding box center [1090, 610] width 22 height 21
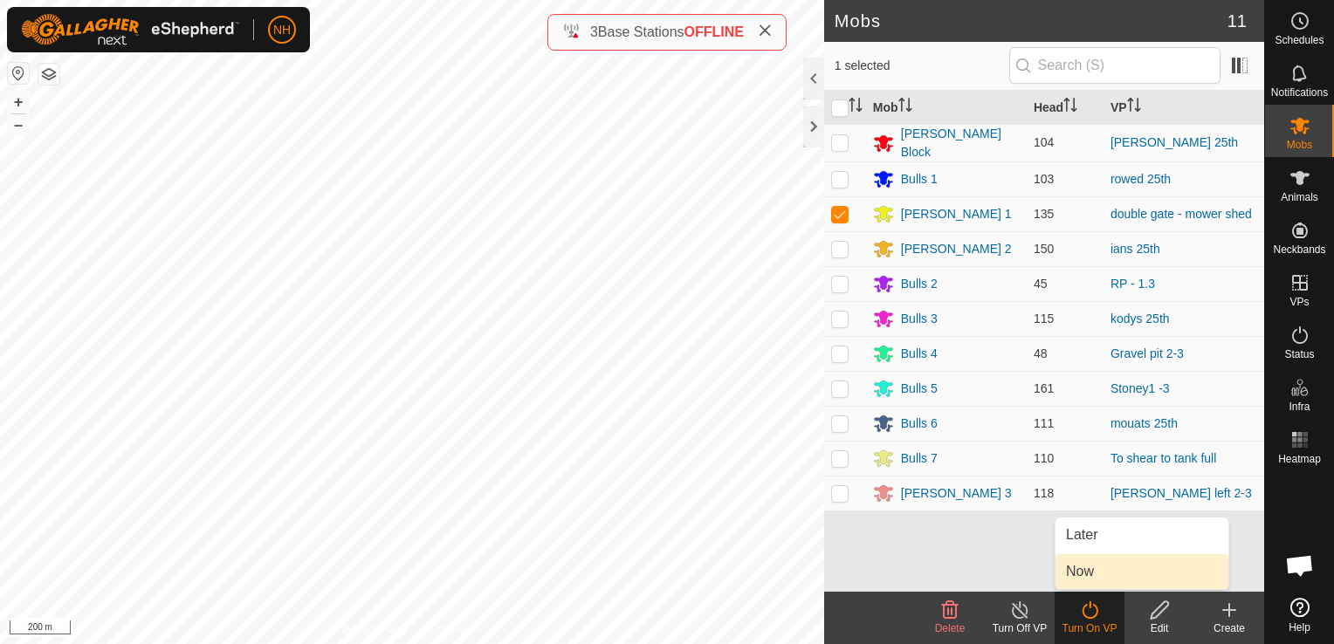
click at [1074, 566] on link "Now" at bounding box center [1142, 571] width 173 height 35
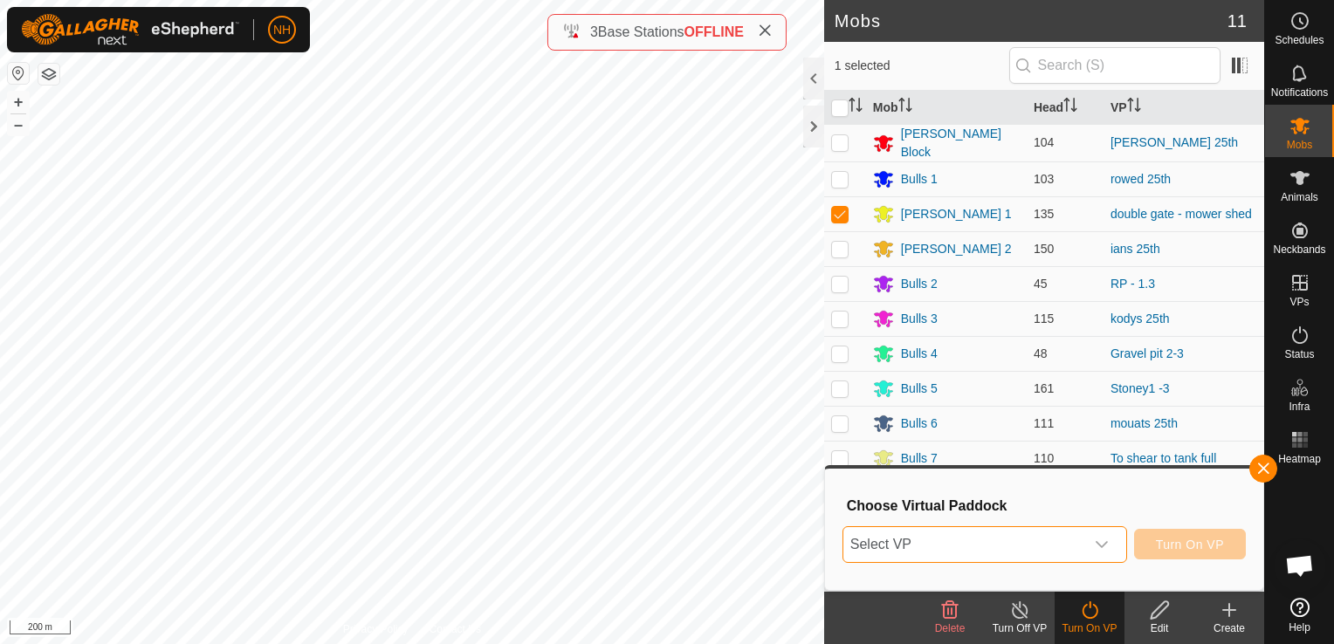
click at [1021, 540] on span "Select VP" at bounding box center [963, 544] width 241 height 35
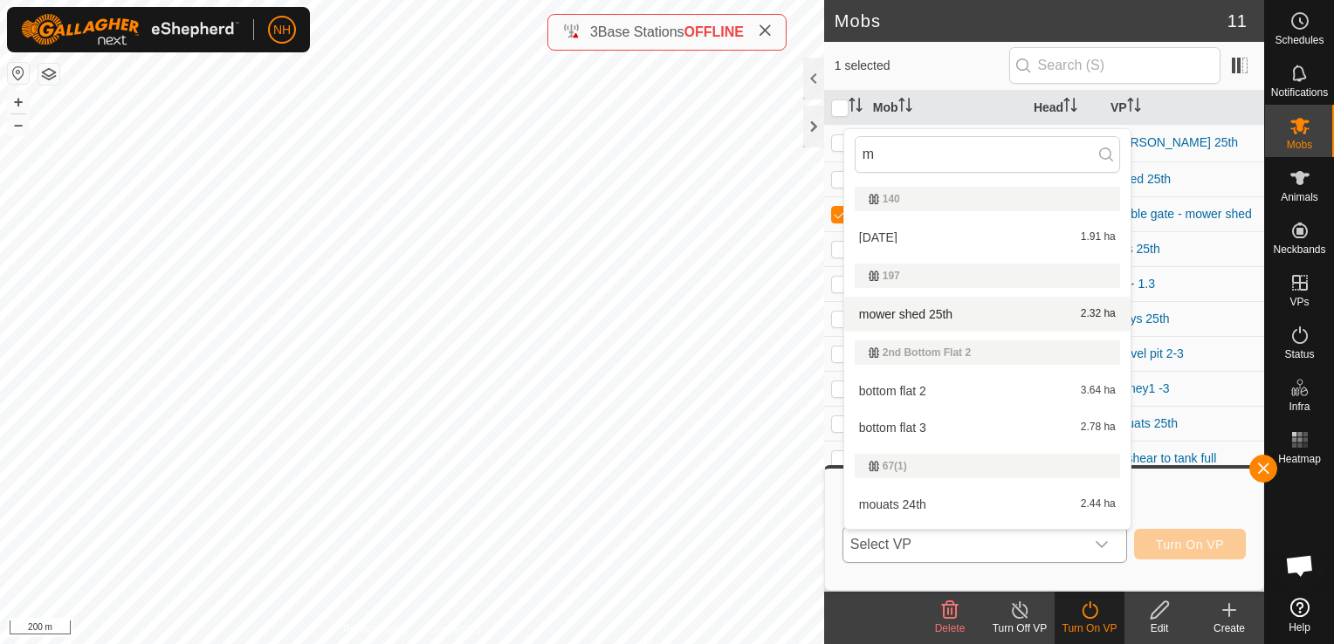
type input "m"
click at [999, 313] on li "mower shed 25th 2.32 ha" at bounding box center [987, 314] width 286 height 35
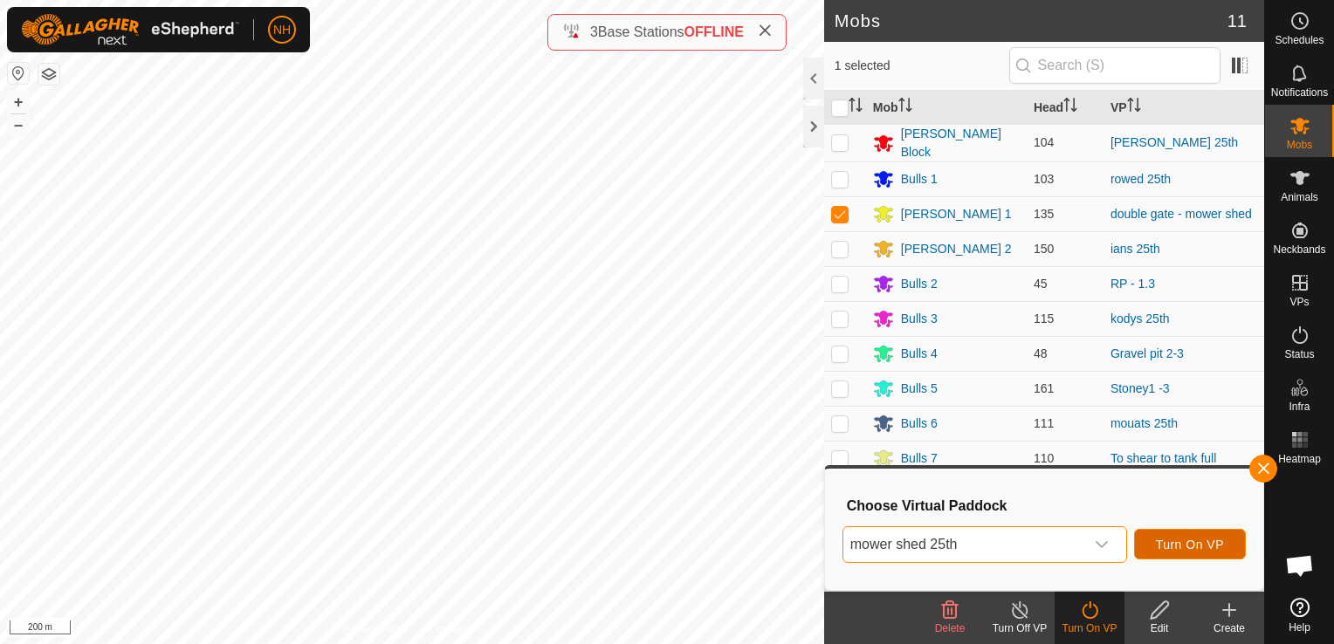
click at [1164, 545] on span "Turn On VP" at bounding box center [1190, 545] width 68 height 14
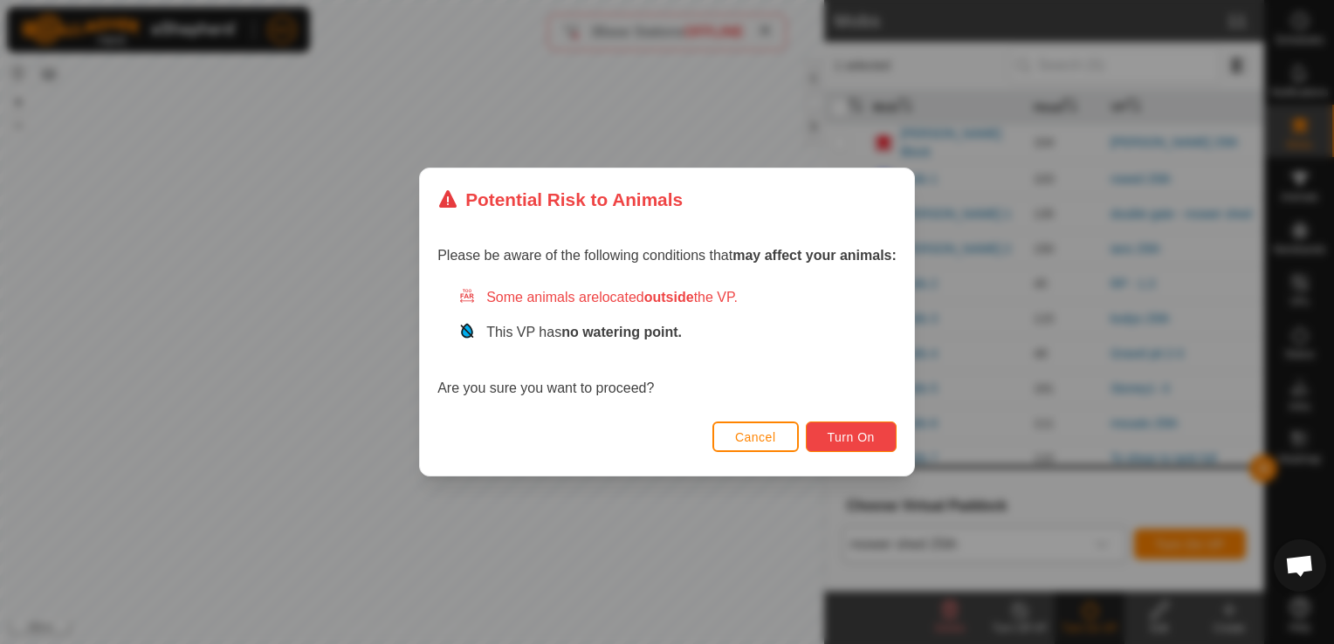
click at [859, 428] on button "Turn On" at bounding box center [851, 437] width 91 height 31
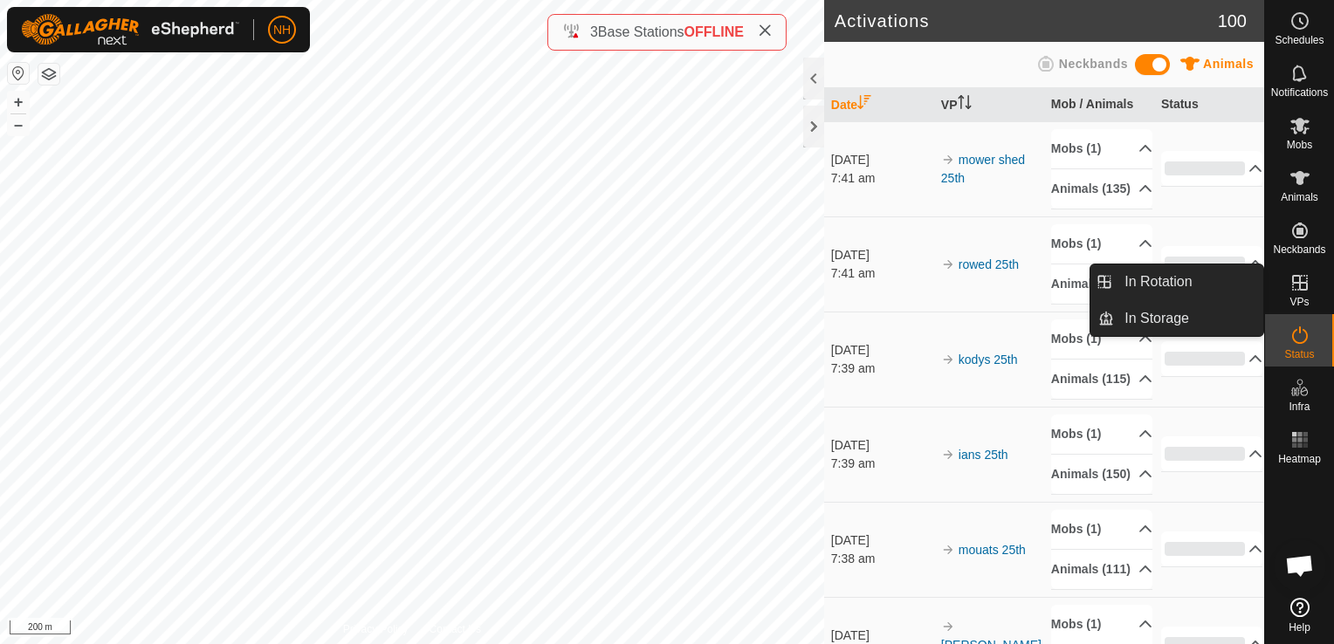
click at [1300, 286] on icon at bounding box center [1300, 282] width 21 height 21
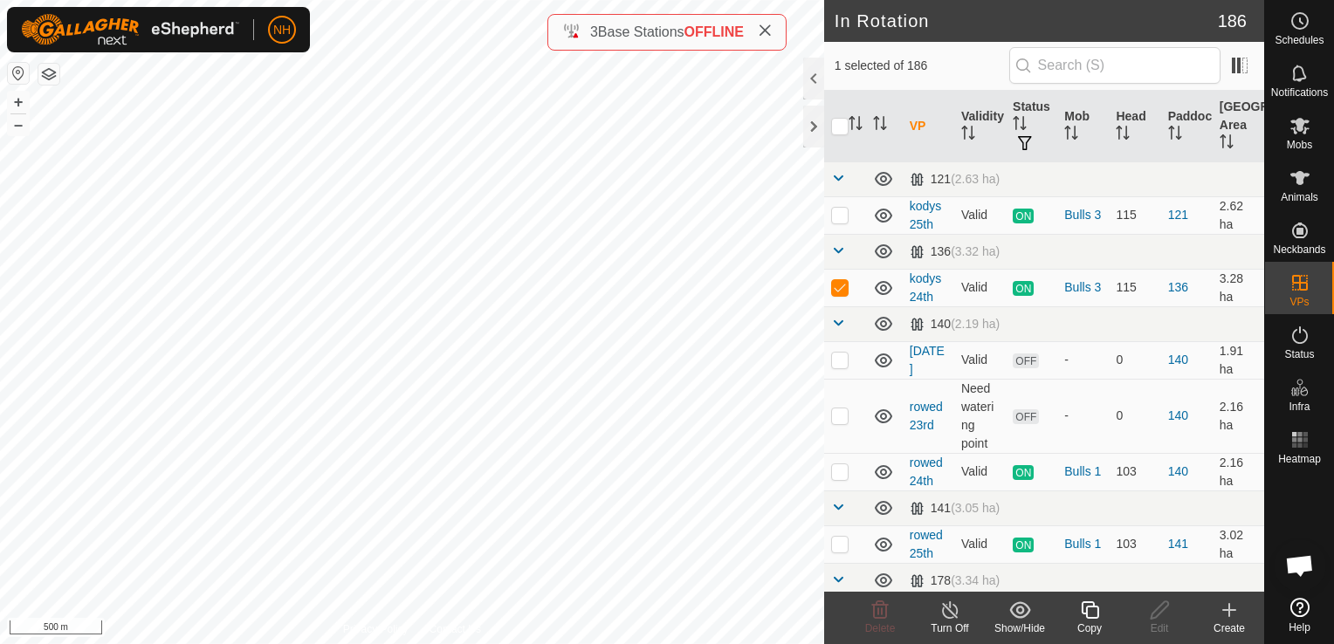
checkbox input "false"
checkbox input "true"
checkbox input "false"
click at [632, 31] on span "Base Stations" at bounding box center [641, 31] width 86 height 15
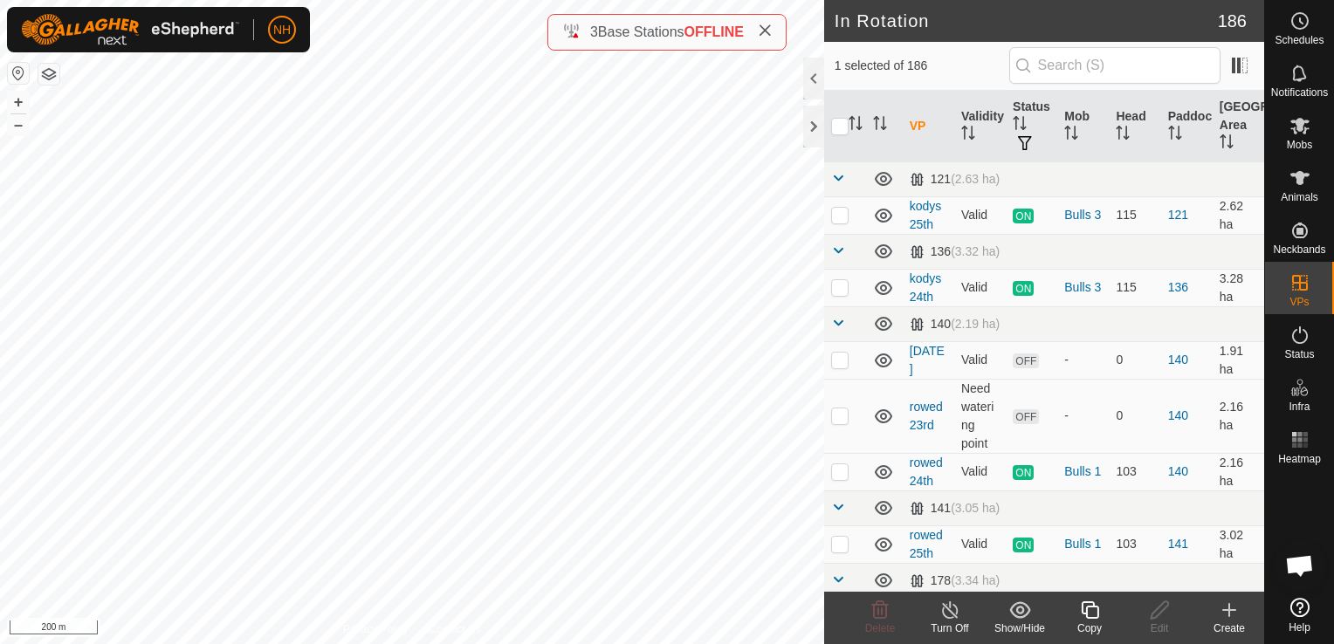
click at [576, 33] on div "3 Base Stations OFFLINE" at bounding box center [667, 32] width 210 height 21
click at [622, 32] on span "Base Stations" at bounding box center [641, 31] width 86 height 15
click at [615, 30] on span "Base Stations" at bounding box center [641, 31] width 86 height 15
click at [576, 38] on div "3 Base Stations OFFLINE" at bounding box center [667, 32] width 210 height 21
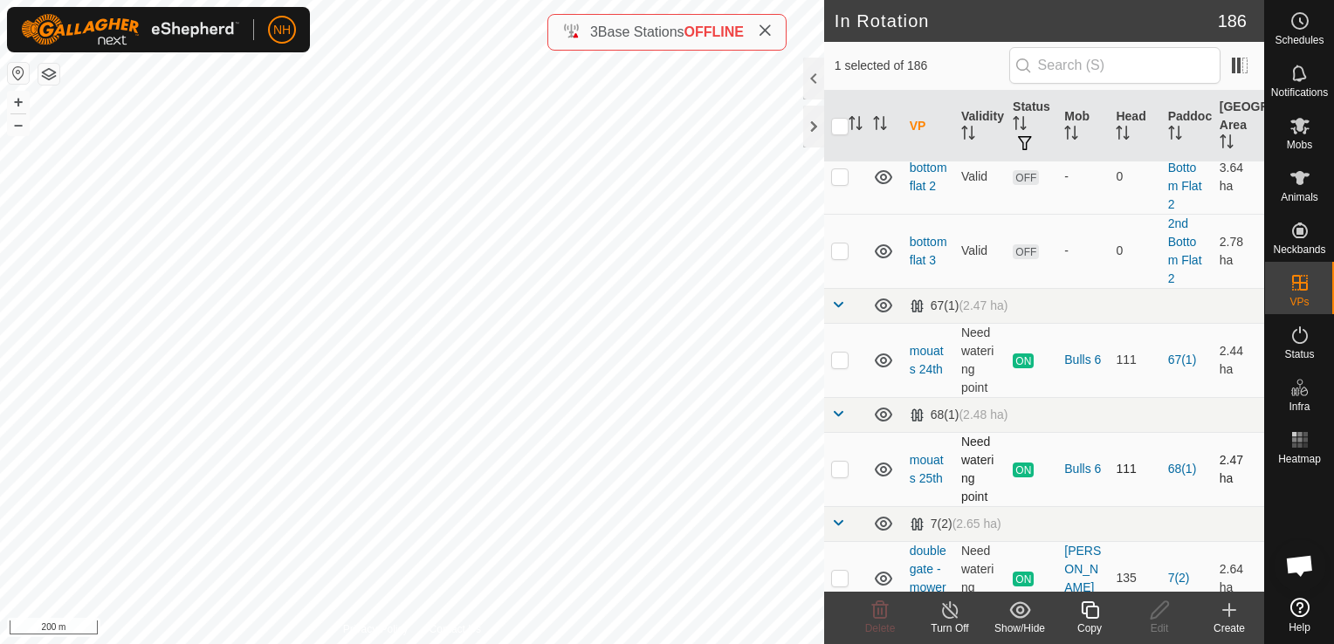
scroll to position [1484, 0]
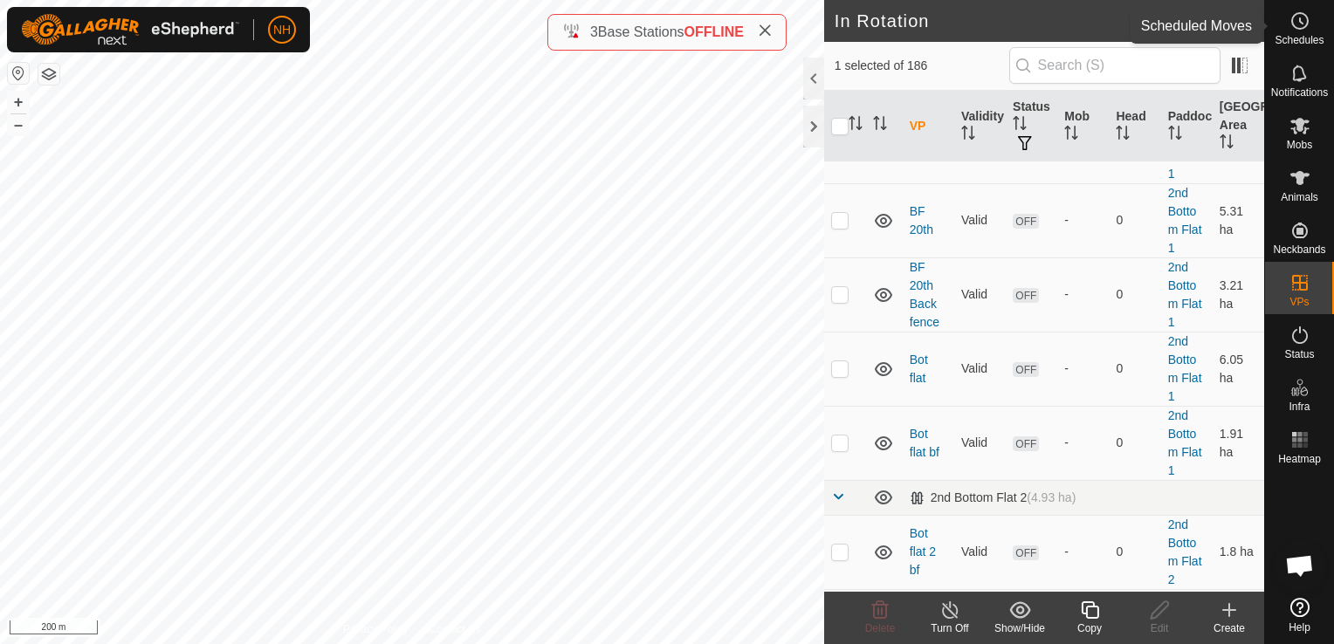
click at [1300, 18] on icon at bounding box center [1301, 20] width 3 height 5
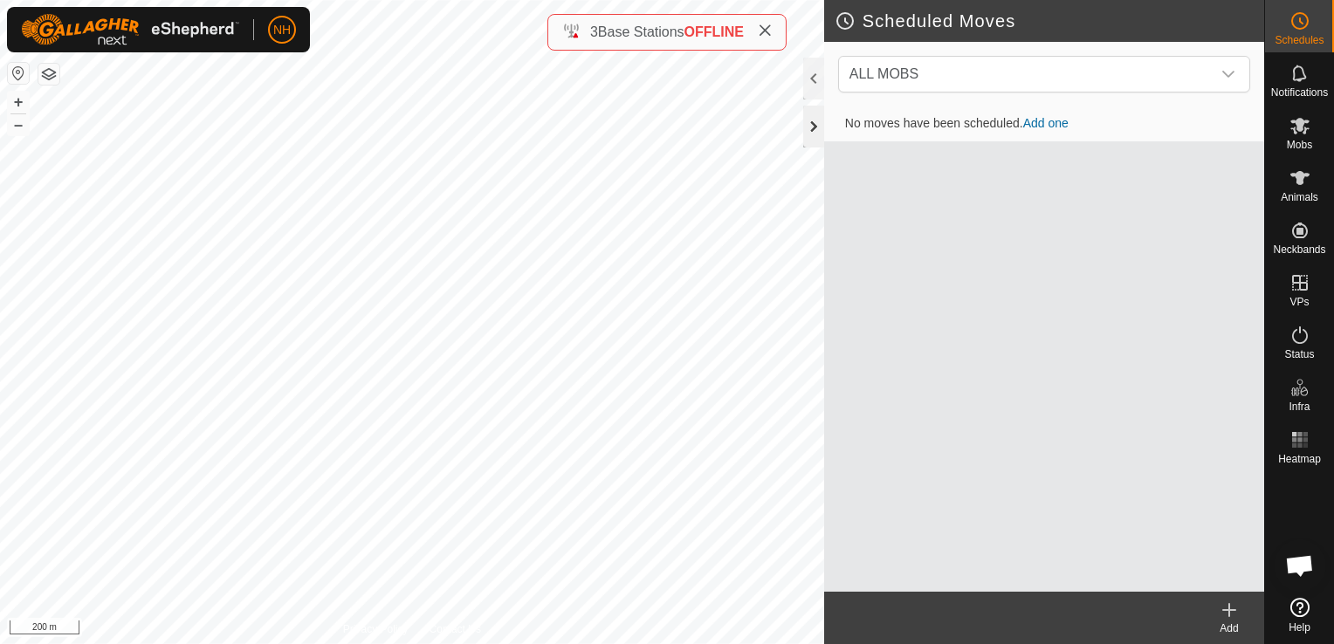
click at [816, 121] on div at bounding box center [813, 127] width 21 height 42
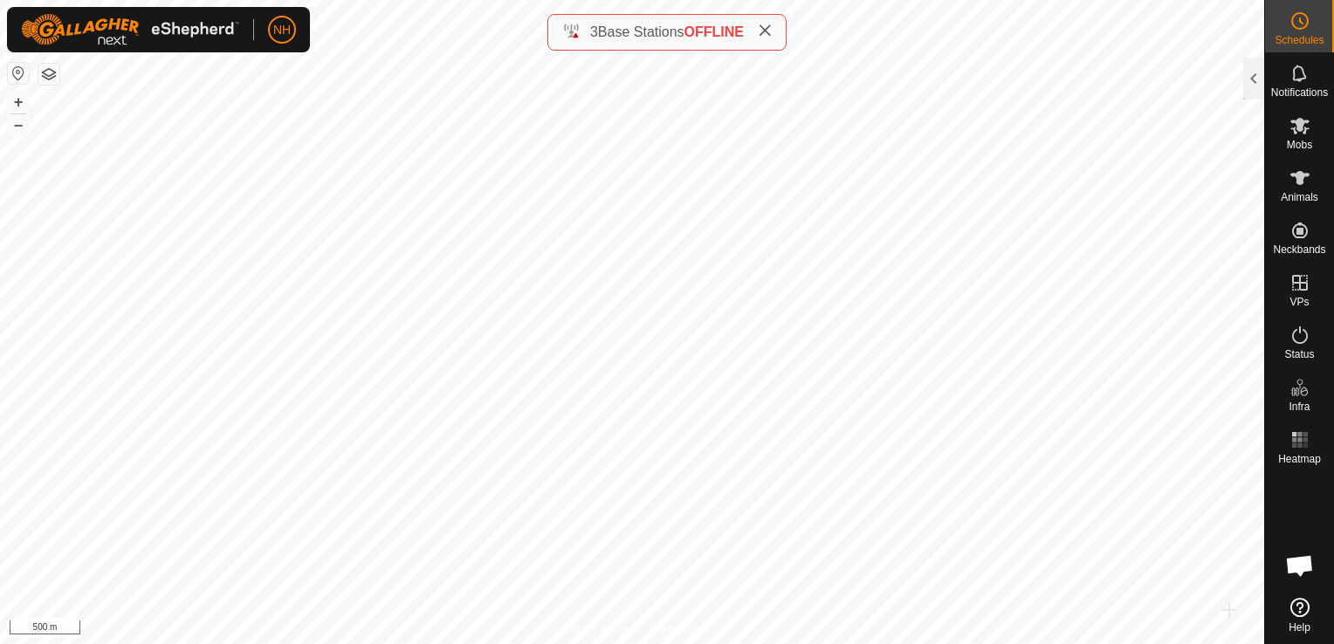
click at [573, 36] on div "3 Base Stations OFFLINE" at bounding box center [667, 32] width 210 height 21
click at [598, 33] on span "3" at bounding box center [594, 31] width 8 height 15
click at [576, 30] on div "3 Base Stations OFFLINE" at bounding box center [667, 32] width 210 height 21
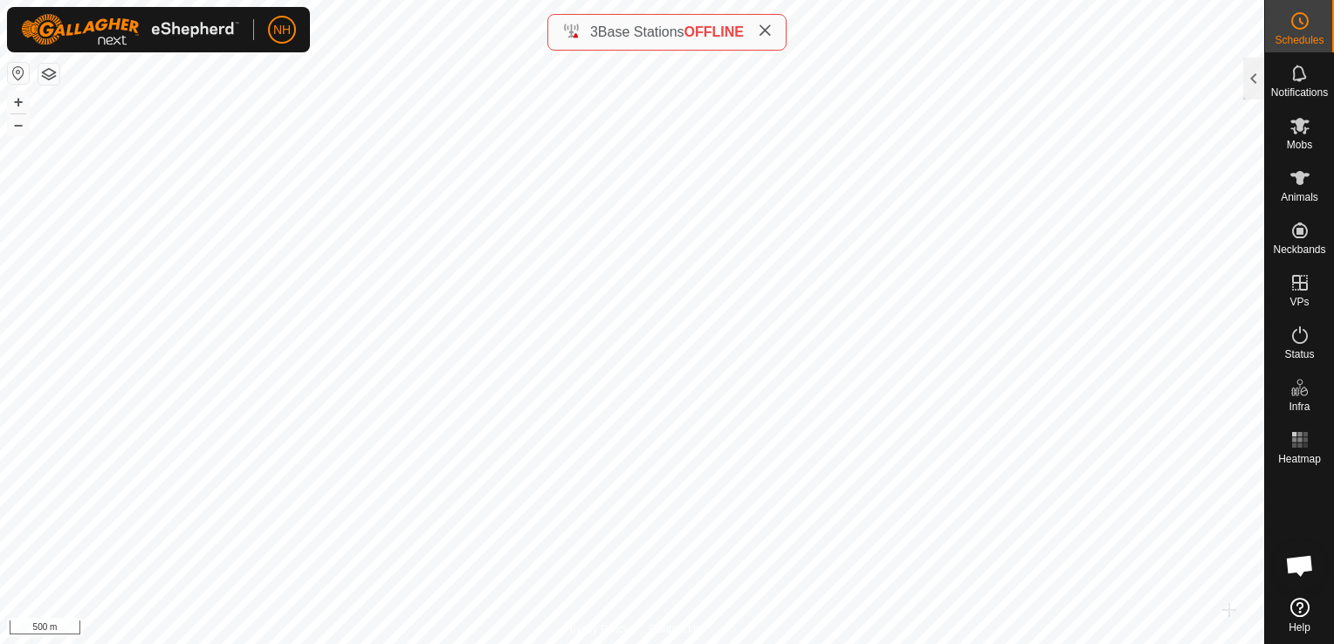
click at [576, 31] on div "3 Base Stations OFFLINE" at bounding box center [667, 32] width 210 height 21
click at [646, 42] on span "3 Base Stations OFFLINE" at bounding box center [667, 32] width 154 height 21
